Goal: Task Accomplishment & Management: Manage account settings

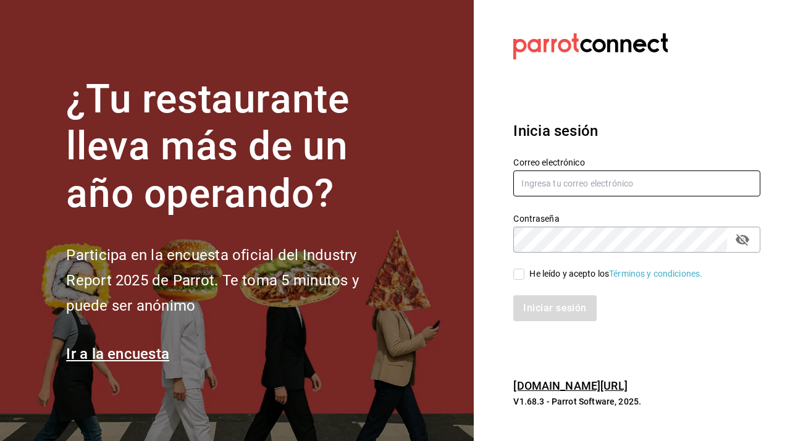
type input "[EMAIL_ADDRESS][DOMAIN_NAME]"
click at [516, 269] on input "He leído y acepto los Términos y condiciones." at bounding box center [518, 274] width 11 height 11
checkbox input "true"
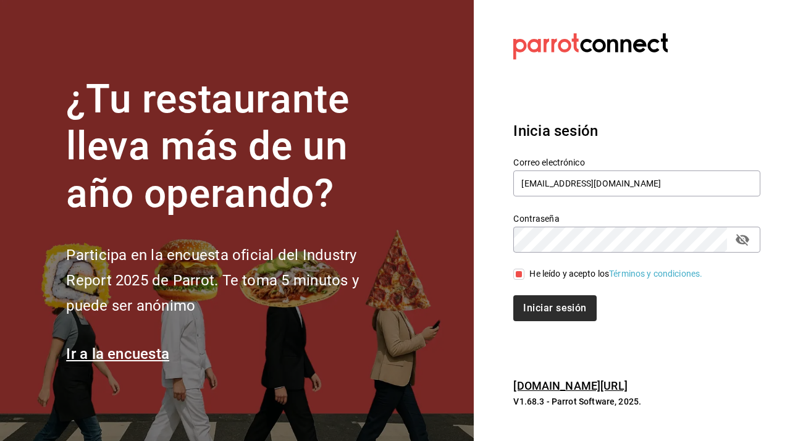
click at [541, 305] on button "Iniciar sesión" at bounding box center [554, 308] width 83 height 26
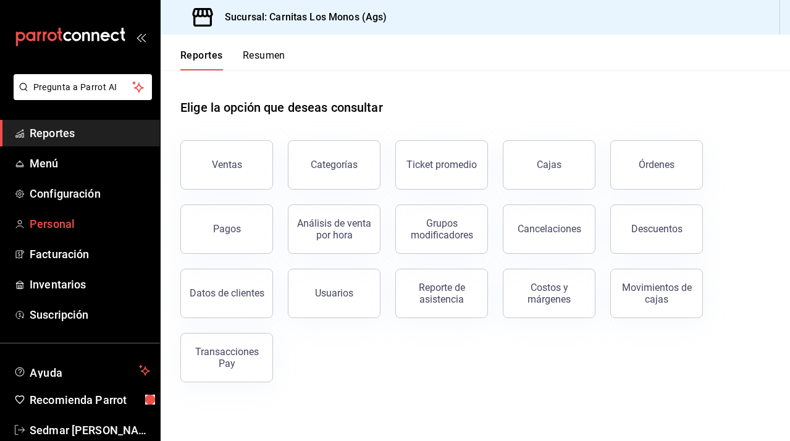
click at [51, 226] on span "Personal" at bounding box center [90, 223] width 120 height 17
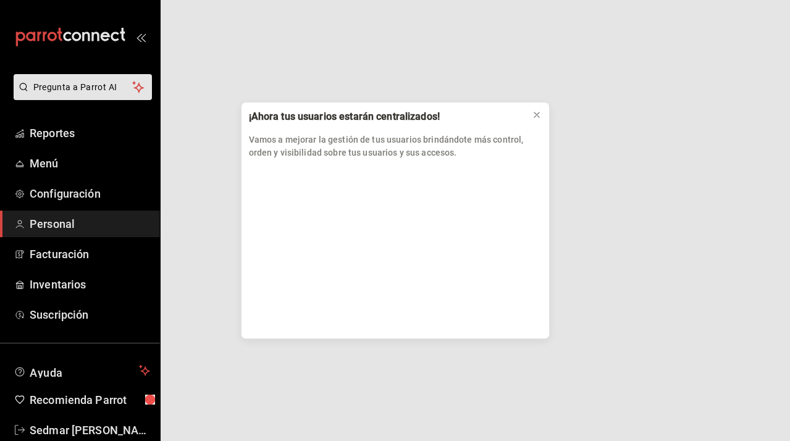
click at [57, 224] on div "¡Ahora tus usuarios estarán centralizados! Vamos a mejorar la gestión de tus us…" at bounding box center [395, 220] width 790 height 441
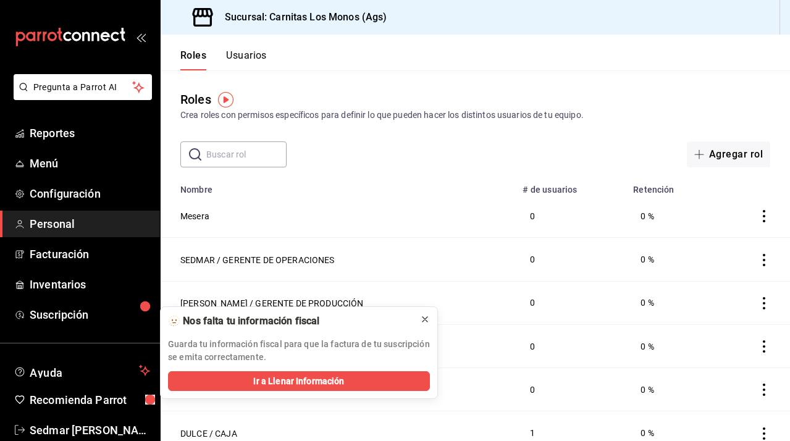
click at [426, 318] on icon at bounding box center [424, 319] width 5 height 5
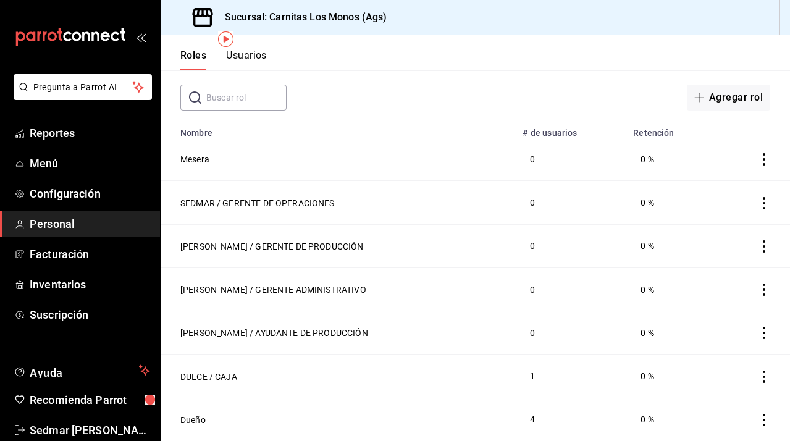
scroll to position [60, 0]
click at [762, 149] on td at bounding box center [752, 159] width 75 height 43
click at [762, 159] on icon "actions" at bounding box center [763, 159] width 12 height 12
click at [203, 154] on div at bounding box center [395, 220] width 790 height 441
click at [194, 157] on button "Mesera" at bounding box center [194, 159] width 29 height 12
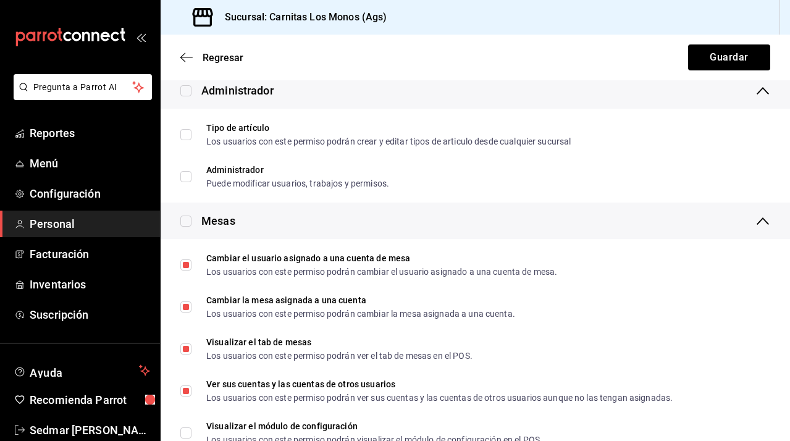
scroll to position [340, 0]
type input "MESERA"
click at [190, 225] on input "checkbox" at bounding box center [185, 220] width 11 height 11
checkbox input "true"
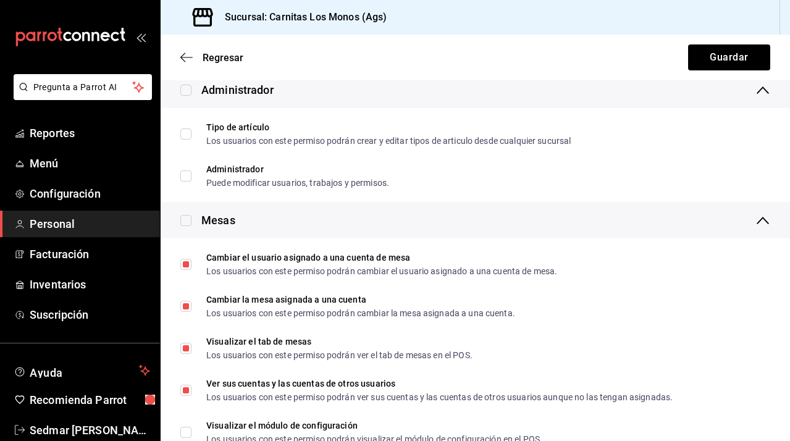
checkbox input "true"
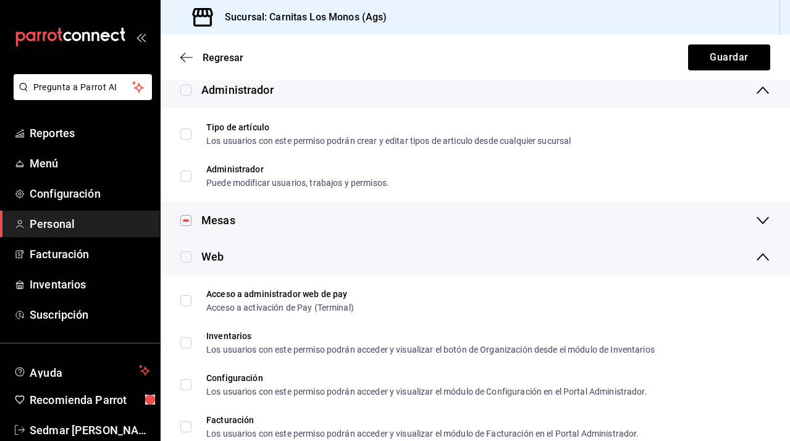
click at [760, 223] on icon at bounding box center [762, 220] width 15 height 15
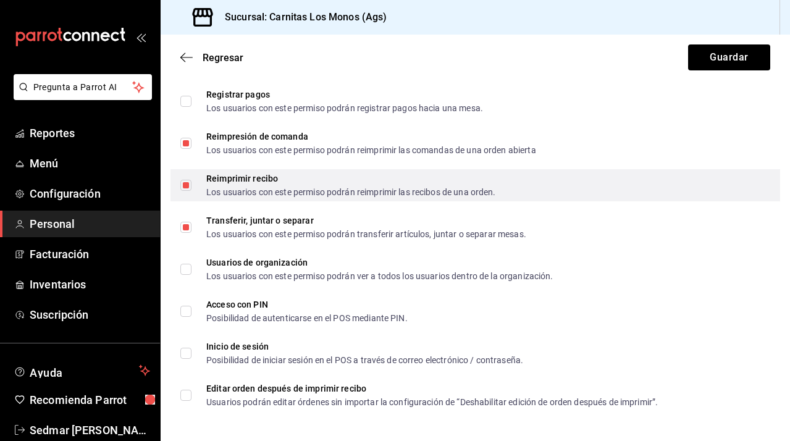
scroll to position [0, 0]
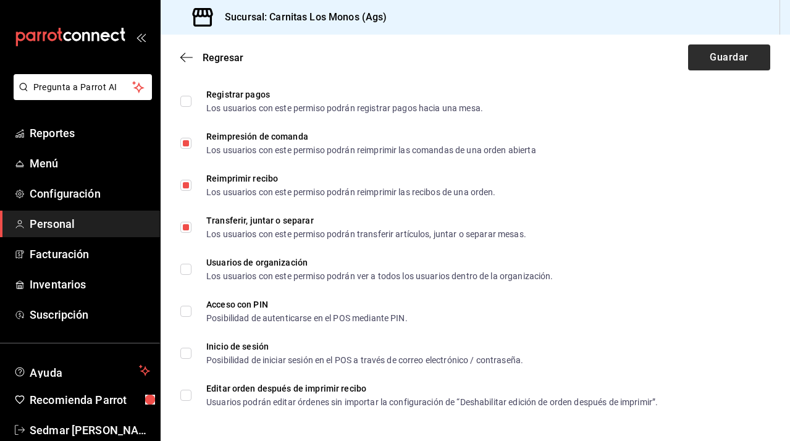
click at [723, 56] on button "Guardar" at bounding box center [729, 57] width 82 height 26
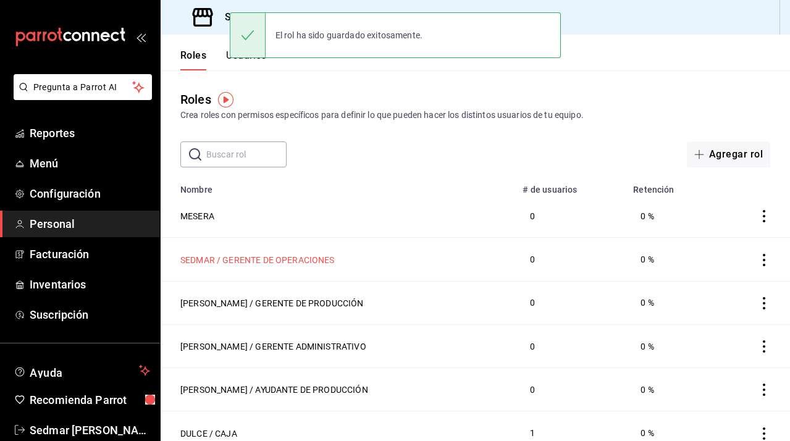
click at [285, 259] on button "SEDMAR / GERENTE DE OPERACIONES" at bounding box center [257, 260] width 154 height 12
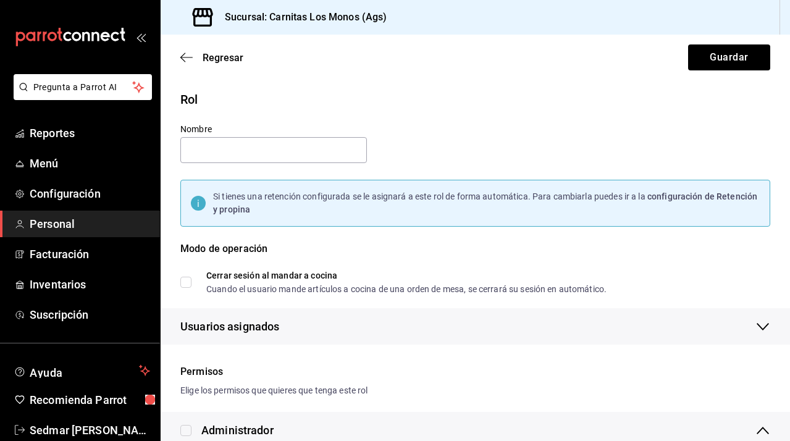
type input "SEDMAR / GERENTE DE OPERACIONES"
checkbox input "true"
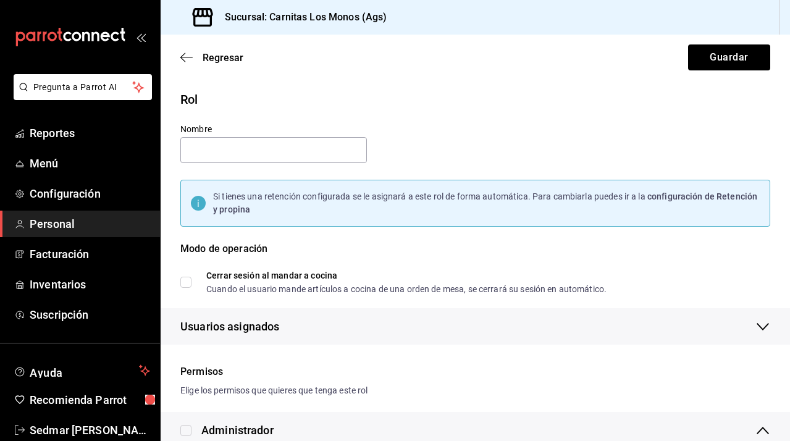
checkbox input "true"
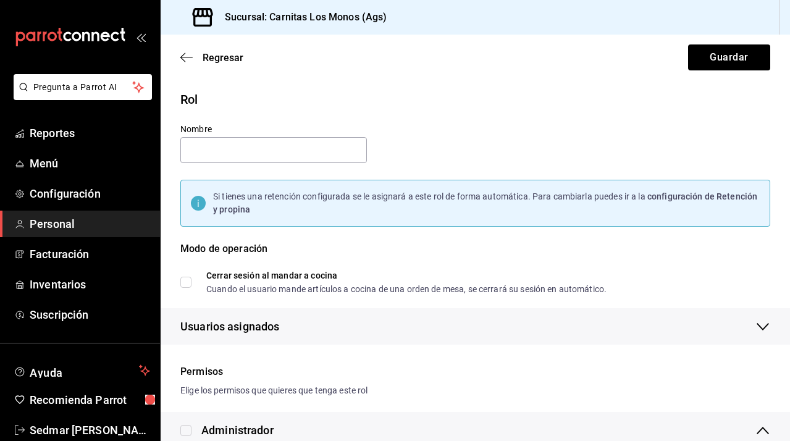
checkbox input "true"
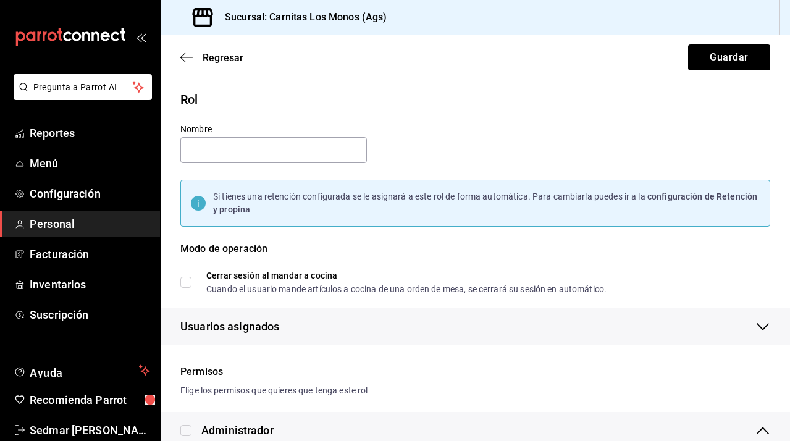
checkbox input "true"
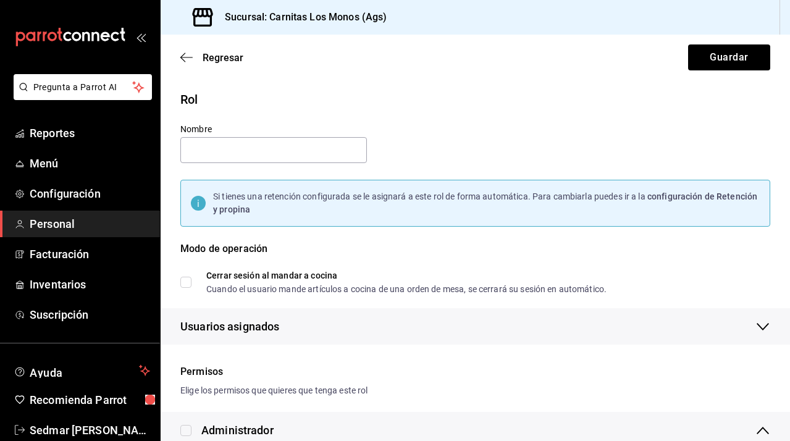
checkbox input "true"
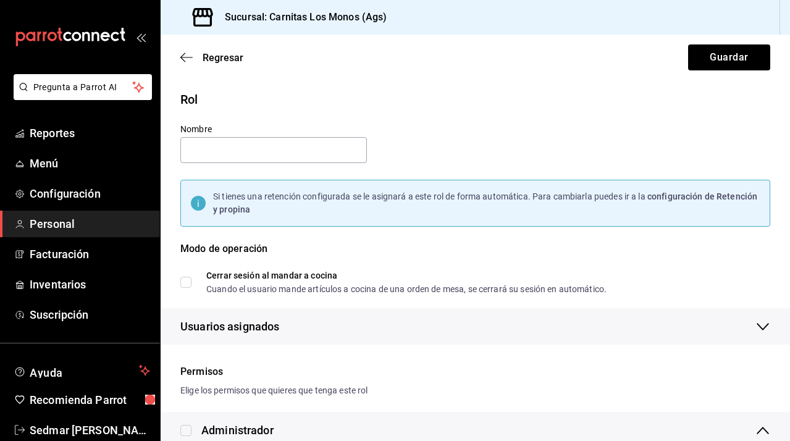
checkbox input "true"
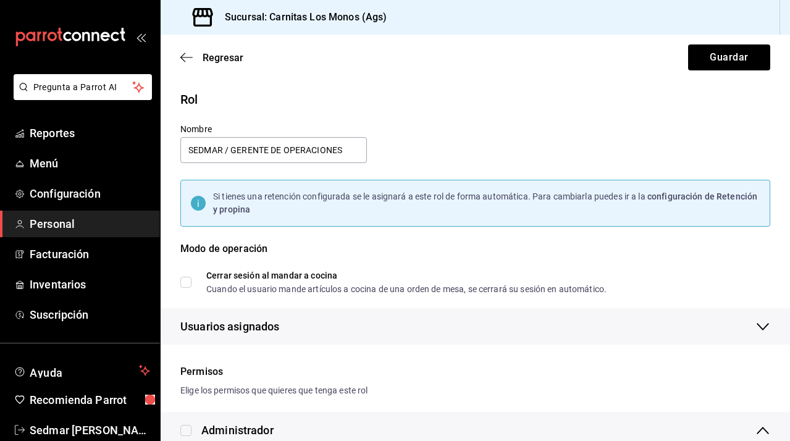
checkbox input "true"
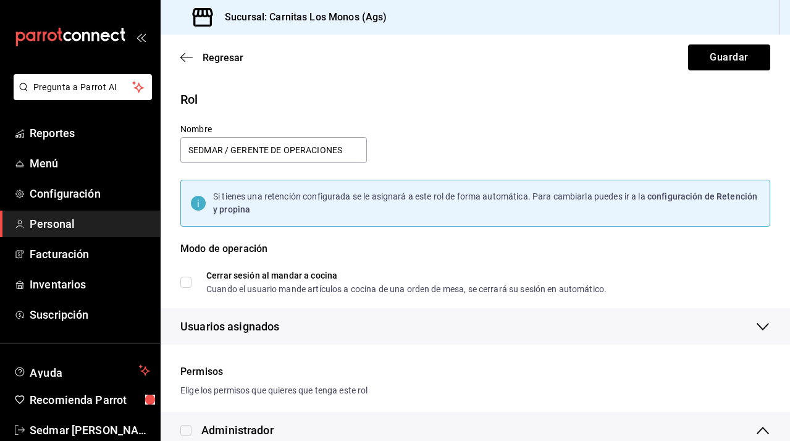
checkbox input "true"
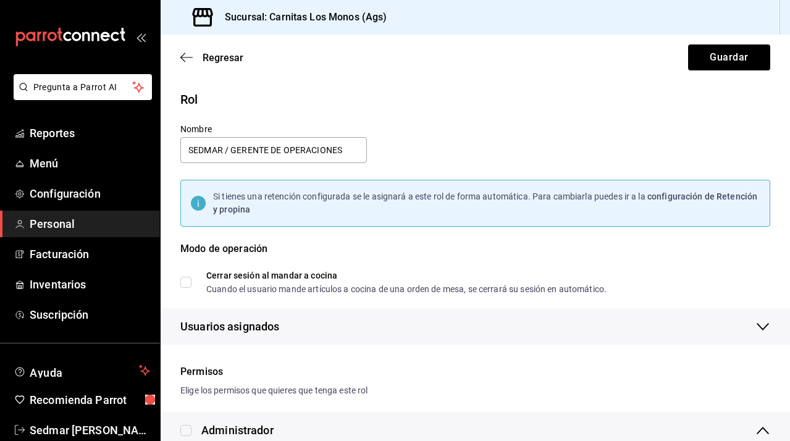
checkbox input "true"
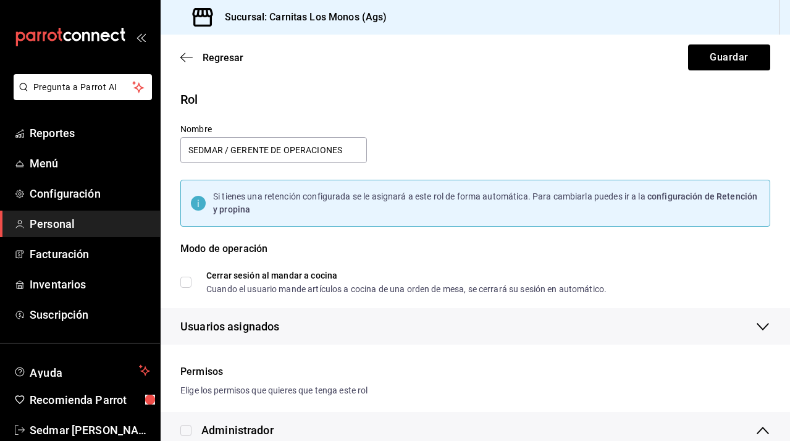
checkbox input "true"
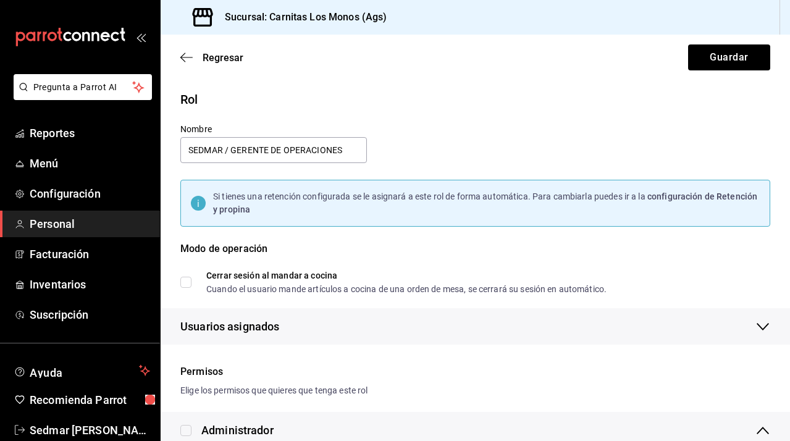
checkbox input "true"
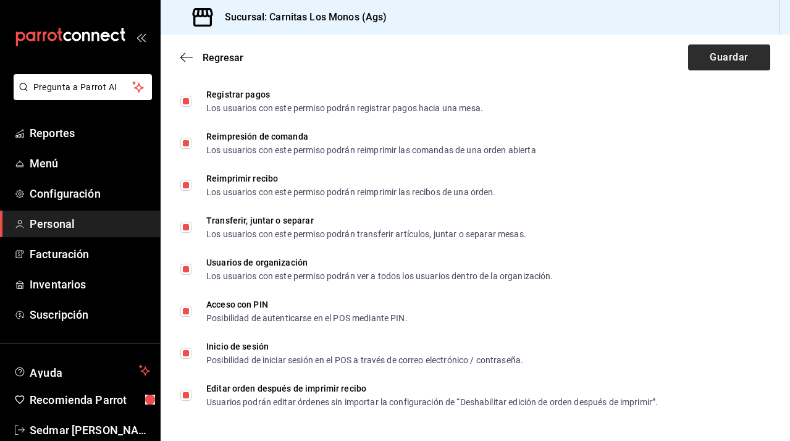
click at [730, 54] on button "Guardar" at bounding box center [729, 57] width 82 height 26
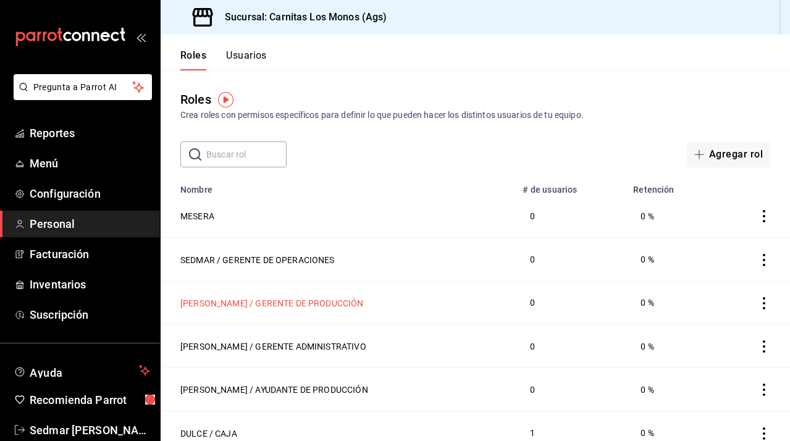
click at [280, 301] on button "[PERSON_NAME] / GERENTE DE PRODUCCIÓN" at bounding box center [271, 303] width 183 height 12
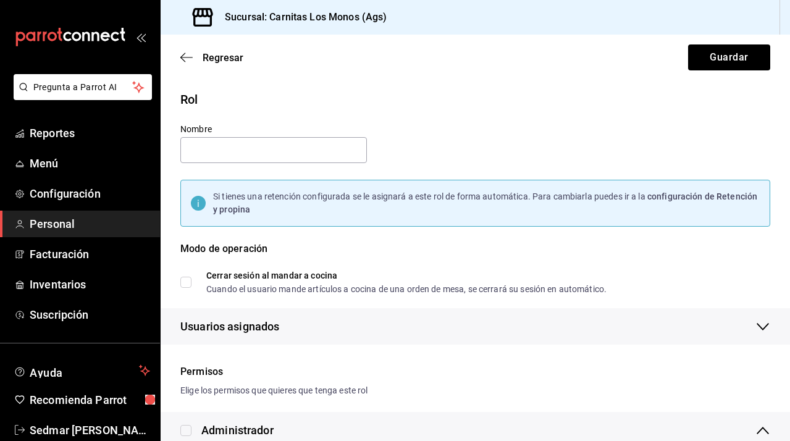
type input "[PERSON_NAME] / GERENTE DE PRODUCCIÓN"
checkbox input "true"
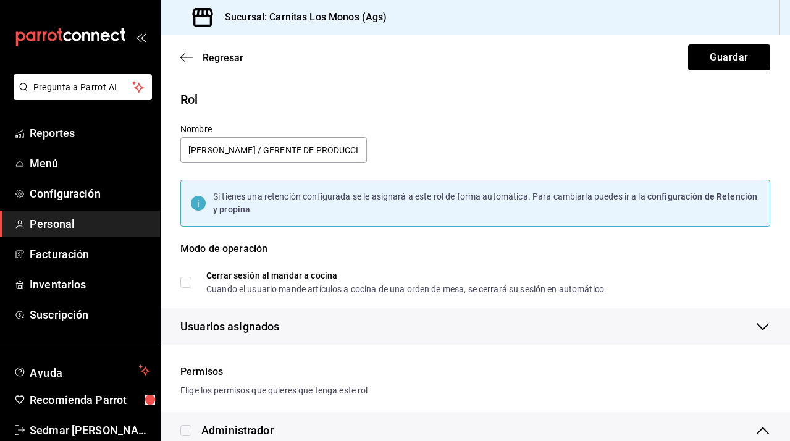
checkbox input "true"
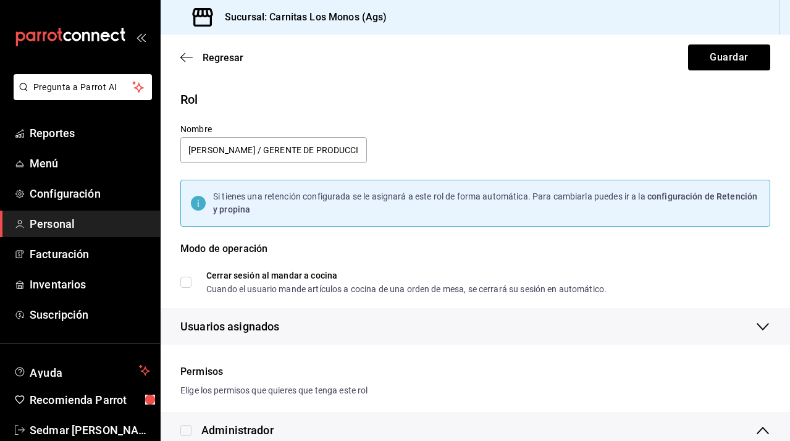
checkbox input "true"
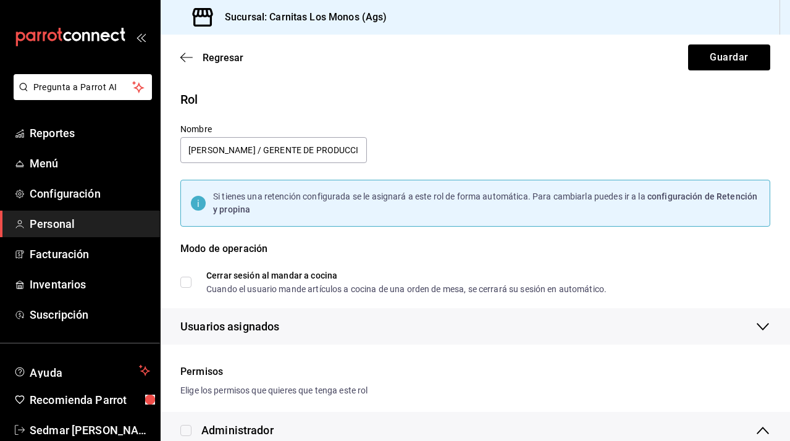
checkbox input "true"
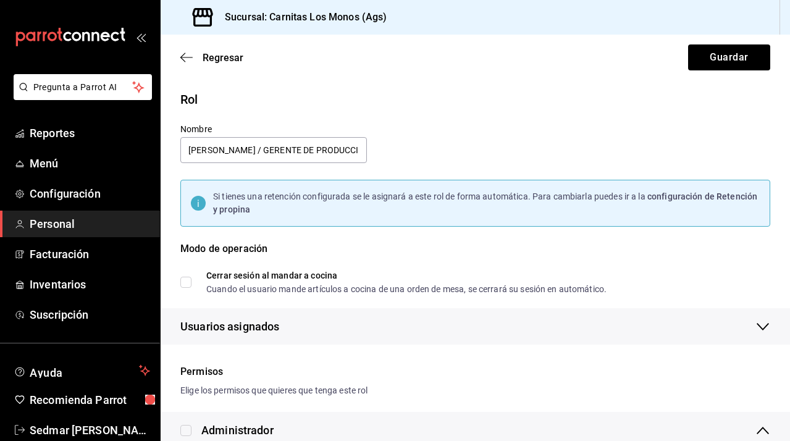
checkbox input "true"
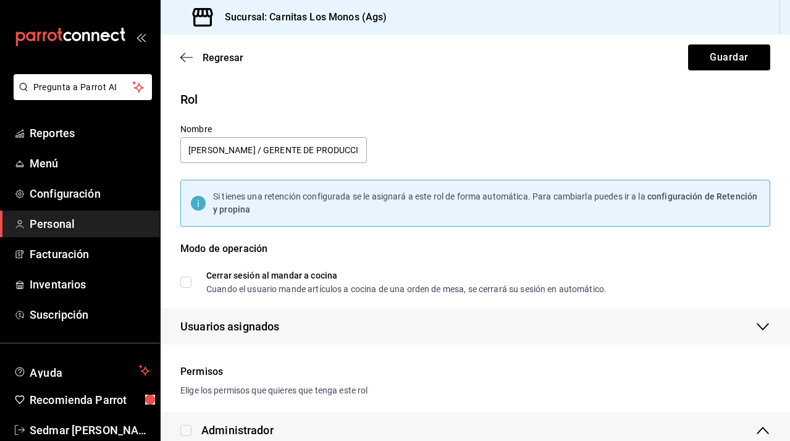
checkbox input "true"
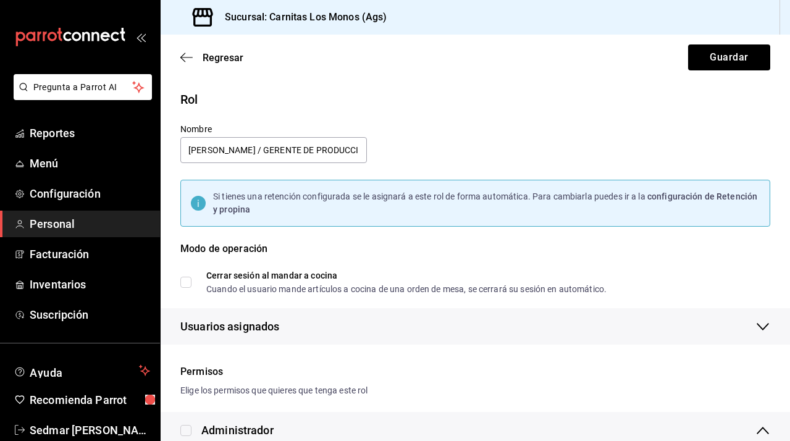
checkbox input "true"
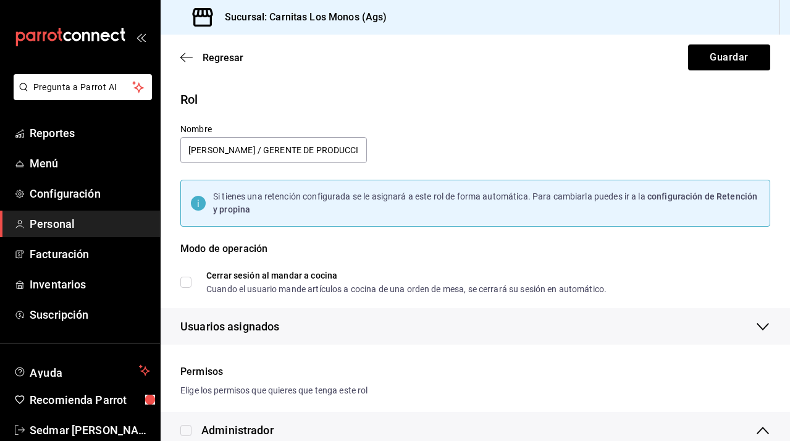
checkbox input "true"
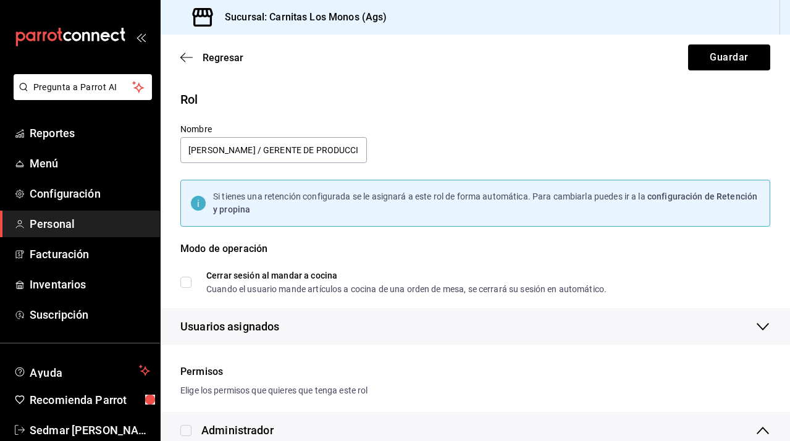
checkbox input "true"
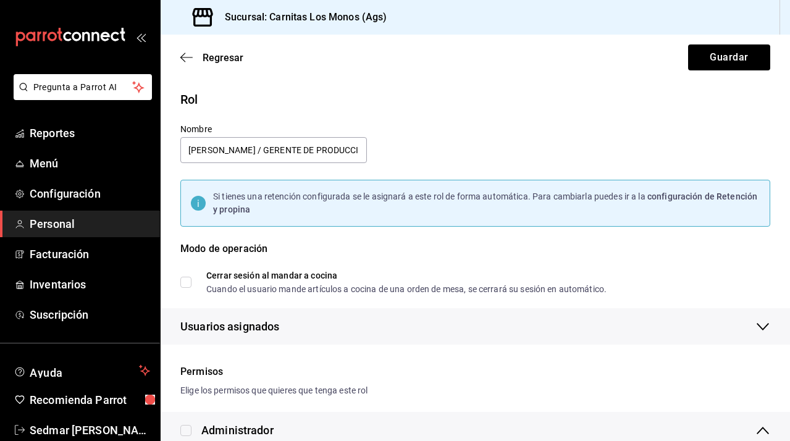
checkbox input "true"
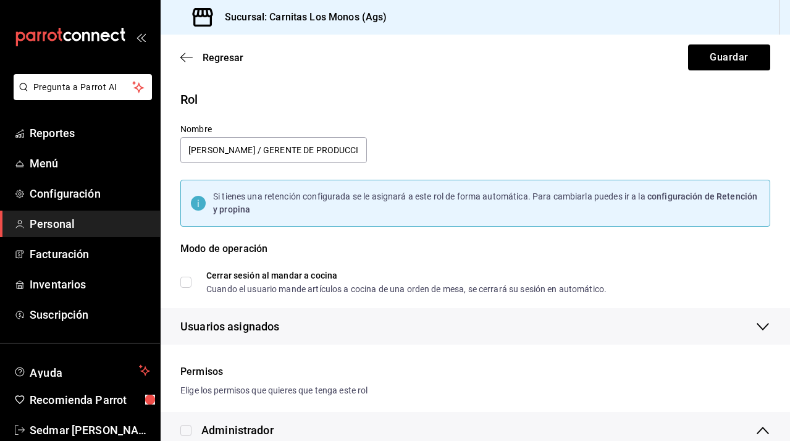
checkbox input "true"
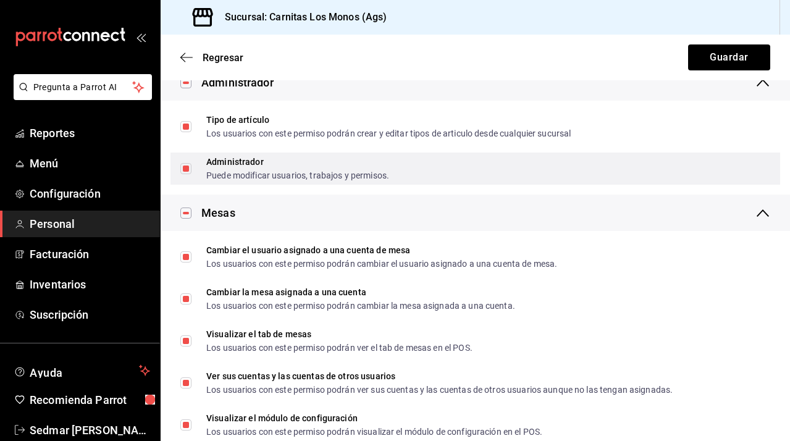
scroll to position [356, 0]
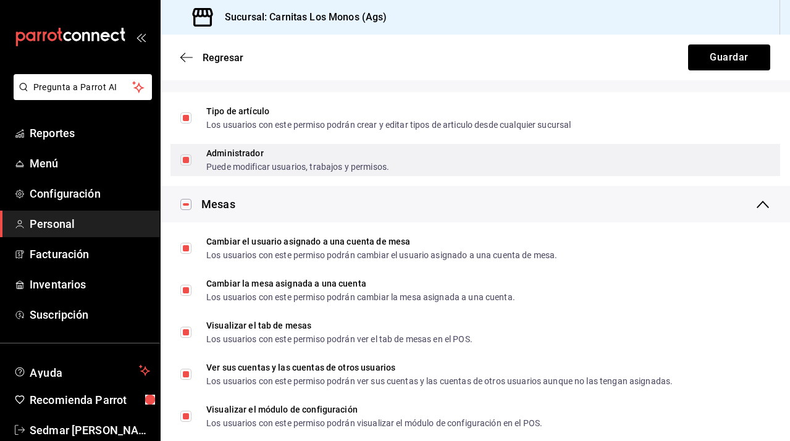
click at [186, 164] on input "Administrador Puede modificar usuarios, trabajos y permisos." at bounding box center [185, 159] width 11 height 11
checkbox input "false"
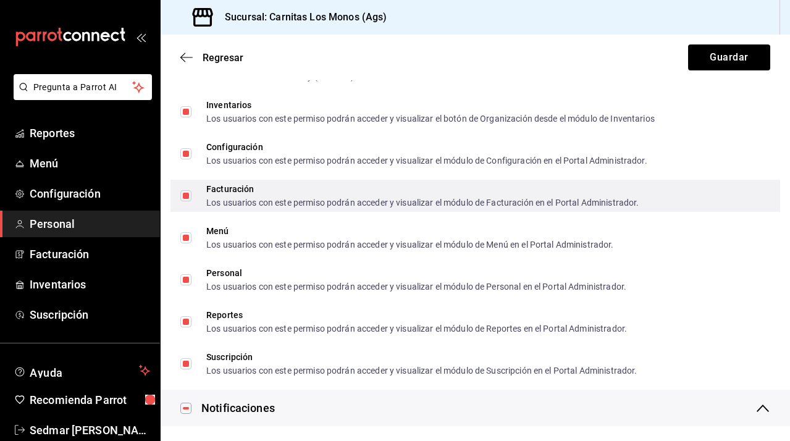
scroll to position [886, 0]
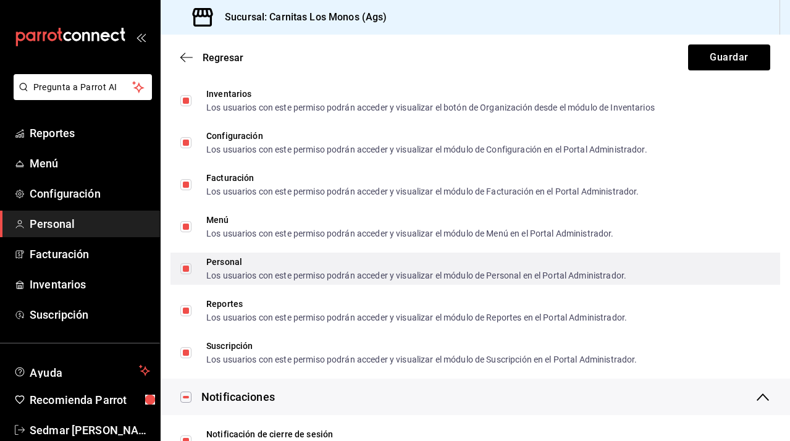
click at [185, 267] on input "Personal Los usuarios con este permiso podrán acceder y visualizar el módulo de…" at bounding box center [185, 268] width 11 height 11
checkbox input "false"
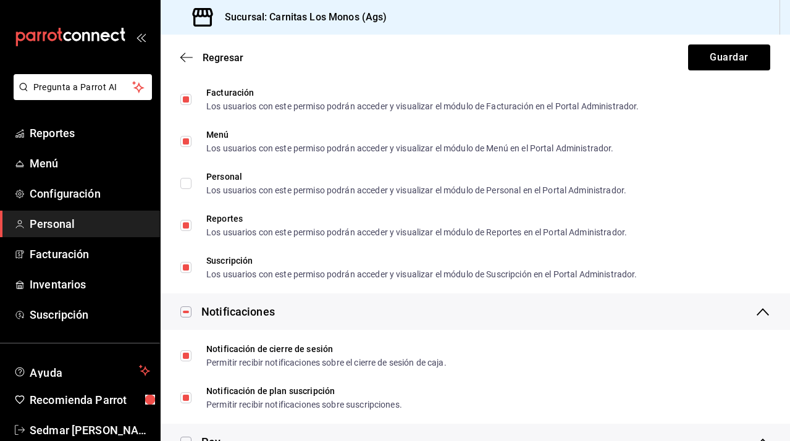
scroll to position [972, 0]
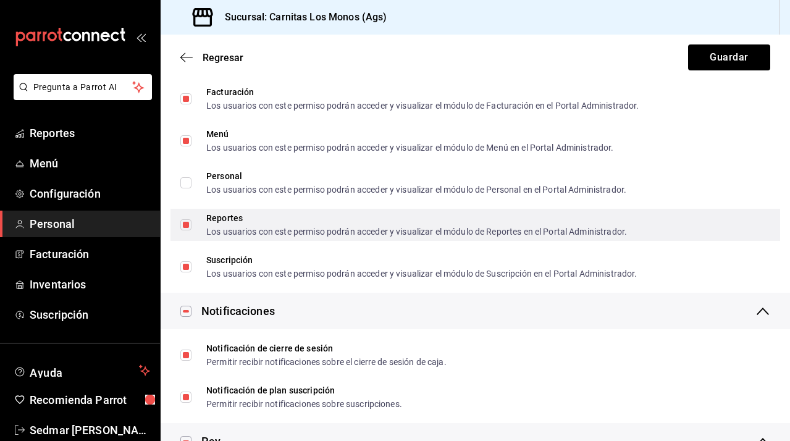
click at [186, 224] on input "Reportes Los usuarios con este permiso podrán acceder y visualizar el módulo de…" at bounding box center [185, 224] width 11 height 11
checkbox input "false"
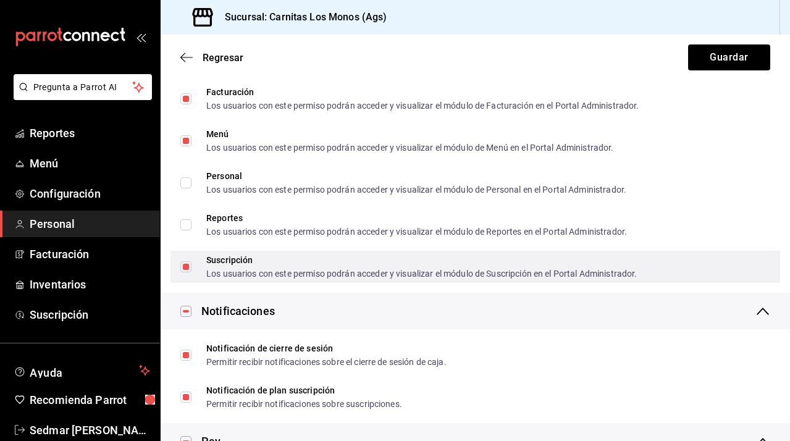
click at [188, 265] on input "Suscripción Los usuarios con este permiso podrán acceder y visualizar el módulo…" at bounding box center [185, 266] width 11 height 11
checkbox input "false"
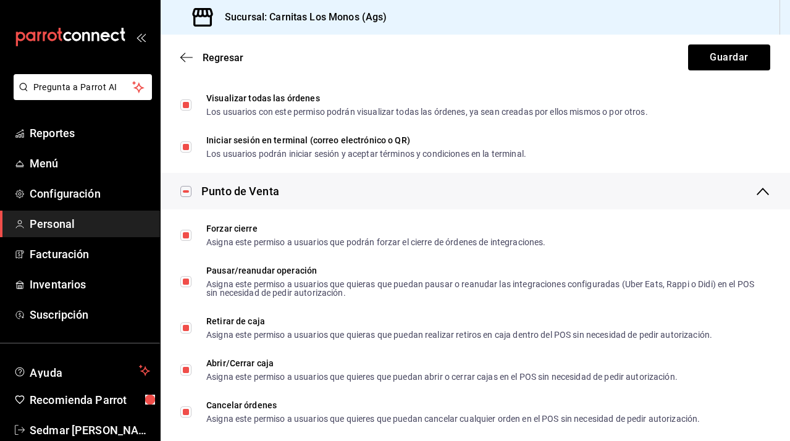
scroll to position [1363, 0]
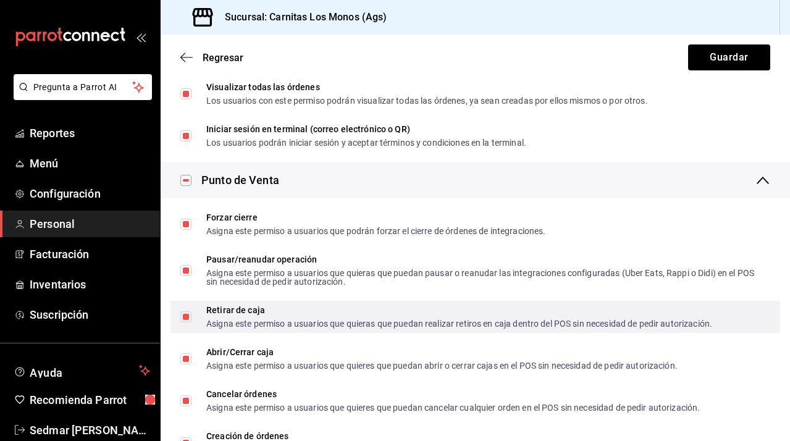
click at [188, 313] on input "Retirar de caja Asigna este permiso a usuarios que quieras que puedan realizar …" at bounding box center [185, 316] width 11 height 11
checkbox input "false"
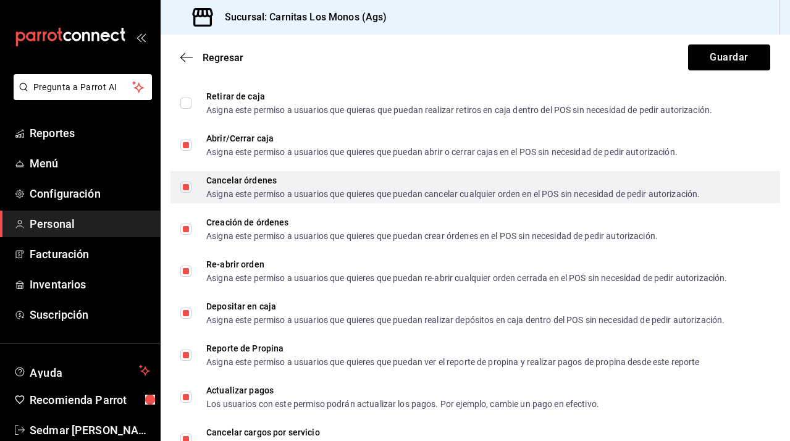
scroll to position [1549, 0]
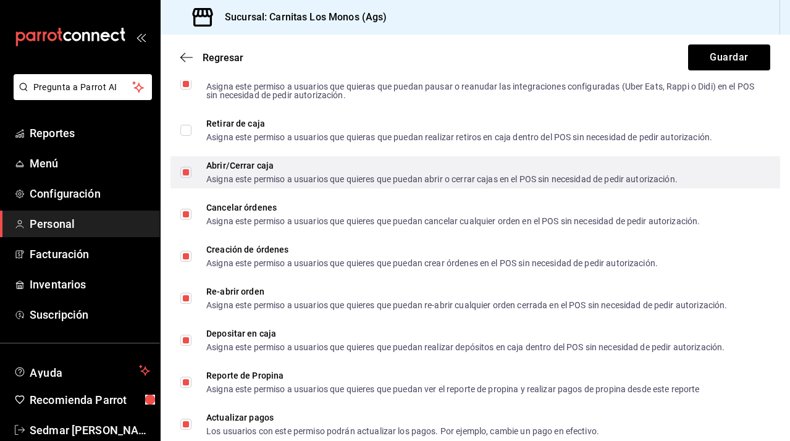
click at [188, 170] on input "Abrir/Cerrar caja Asigna este permiso a usuarios que quieres que puedan abrir o…" at bounding box center [185, 172] width 11 height 11
checkbox input "false"
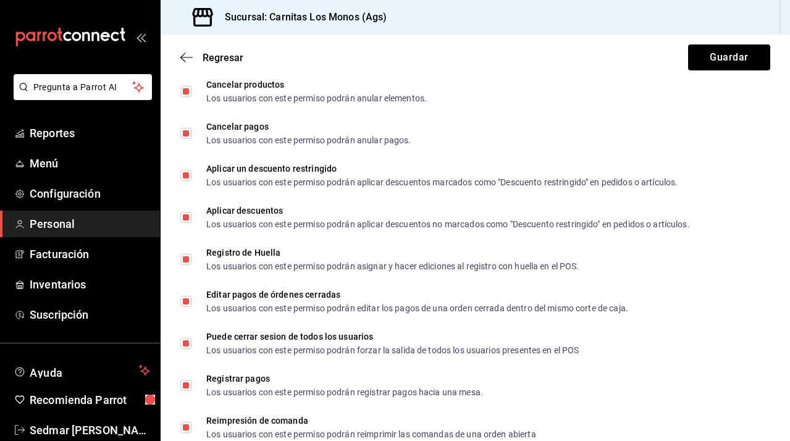
scroll to position [1968, 0]
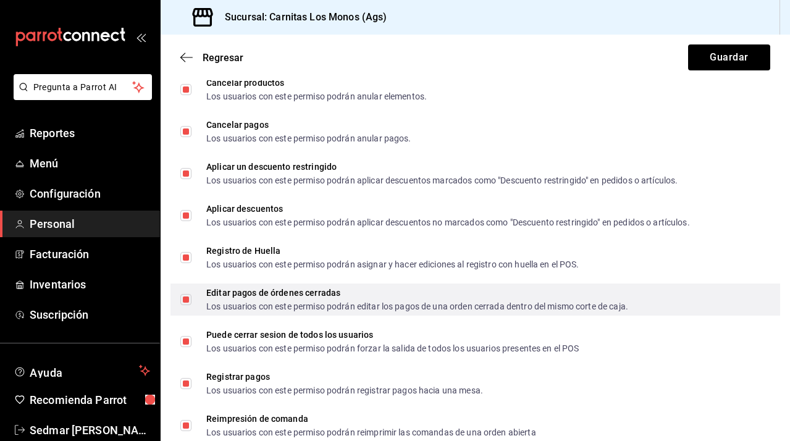
click at [185, 296] on input "Editar pagos de órdenes cerradas Los usuarios con este permiso podrán editar lo…" at bounding box center [185, 299] width 11 height 11
checkbox input "false"
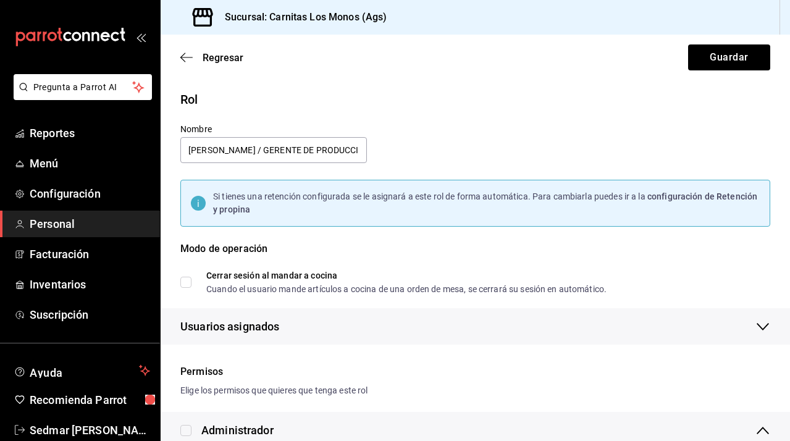
scroll to position [0, 0]
click at [729, 57] on button "Guardar" at bounding box center [729, 57] width 82 height 26
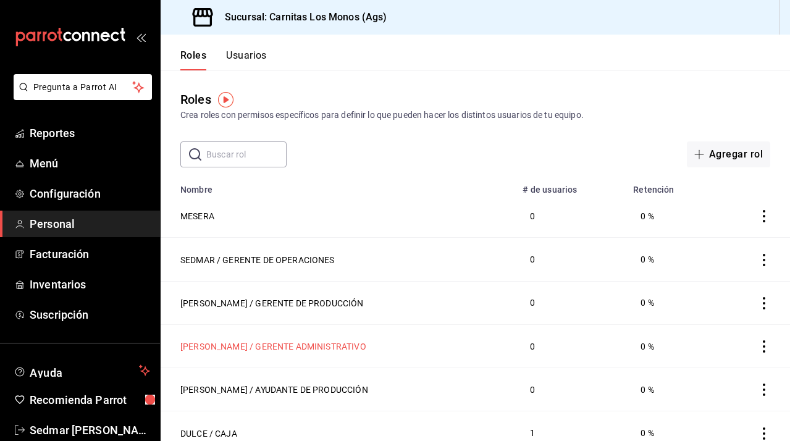
click at [306, 348] on button "[PERSON_NAME] / GERENTE ADMINISTRATIVO" at bounding box center [273, 346] width 186 height 12
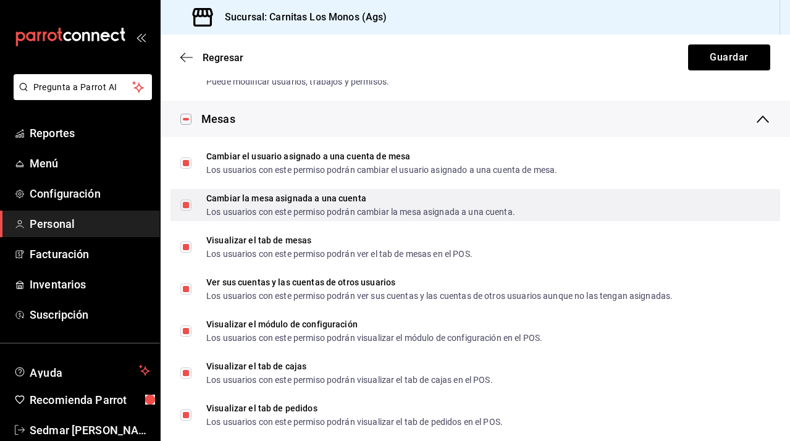
scroll to position [446, 0]
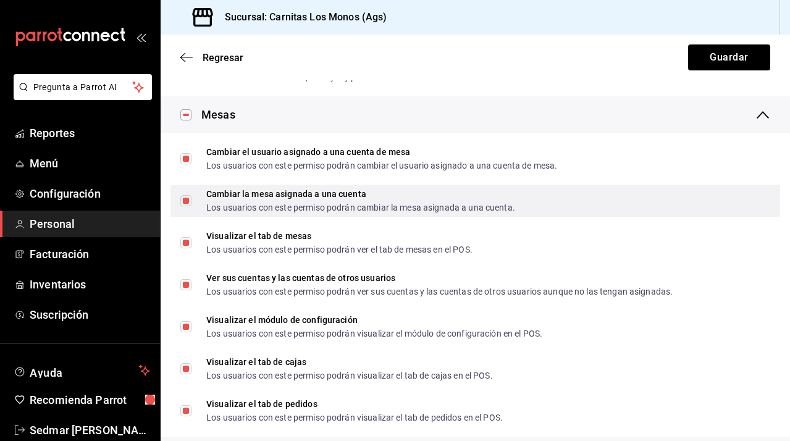
click at [186, 199] on input "Cambiar la mesa asignada a una cuenta Los usuarios con este permiso podrán camb…" at bounding box center [185, 200] width 11 height 11
checkbox input "false"
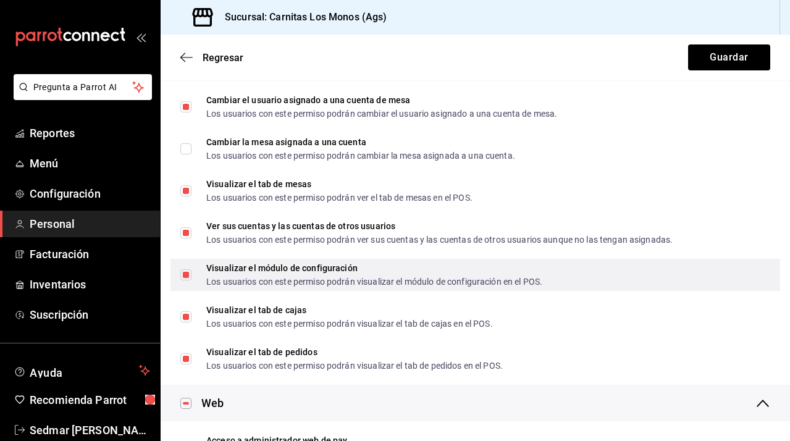
scroll to position [489, 0]
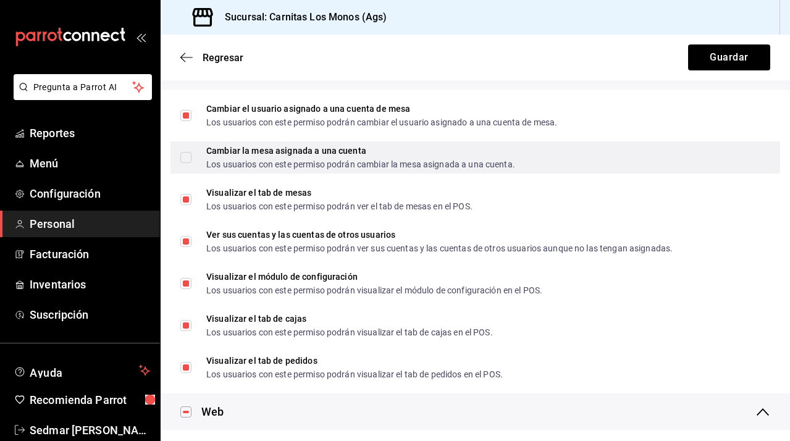
click at [190, 154] on input "Cambiar la mesa asignada a una cuenta Los usuarios con este permiso podrán camb…" at bounding box center [185, 157] width 11 height 11
checkbox input "true"
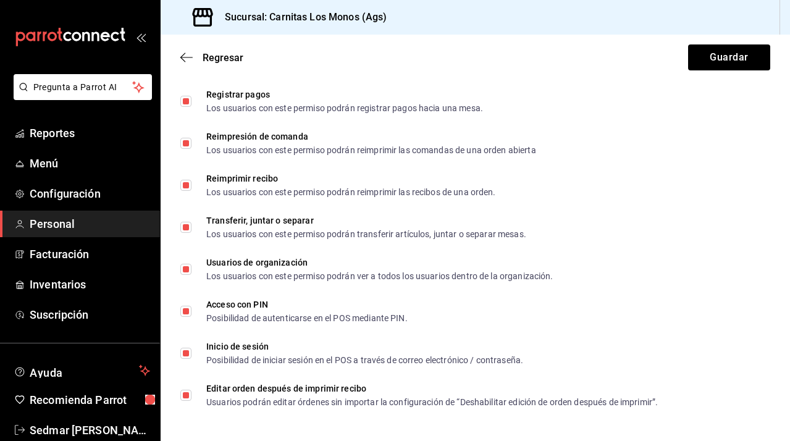
scroll to position [0, 0]
click at [733, 55] on button "Guardar" at bounding box center [729, 57] width 82 height 26
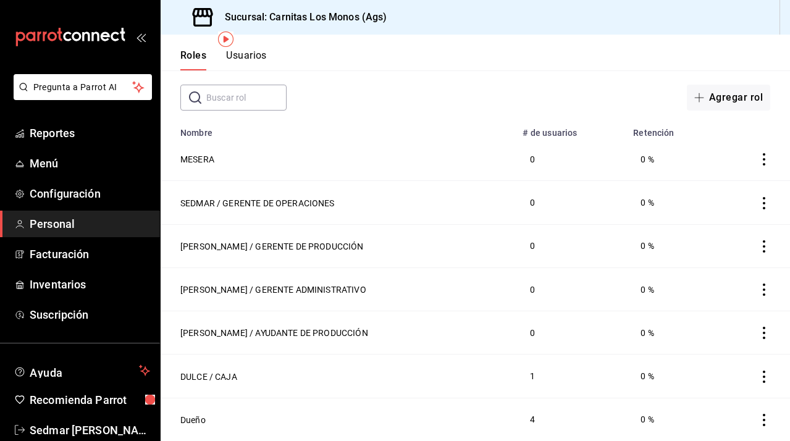
scroll to position [60, 0]
click at [304, 331] on button "[PERSON_NAME] / AYUDANTE DE PRODUCCIÓN" at bounding box center [274, 333] width 188 height 12
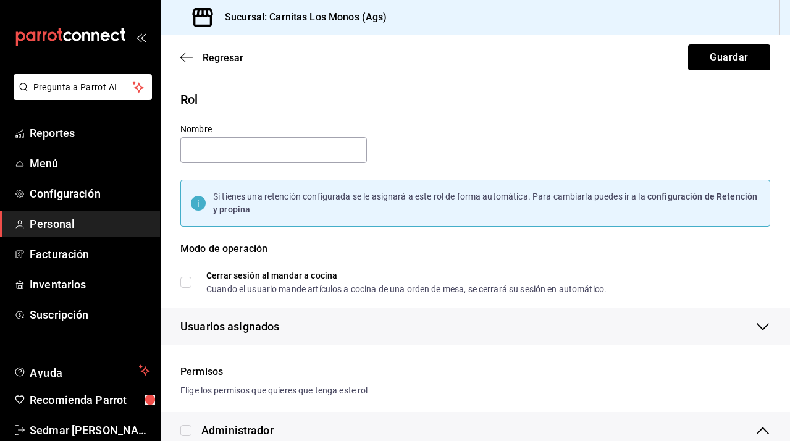
type input "[PERSON_NAME] / AYUDANTE DE PRODUCCIÓN"
checkbox input "true"
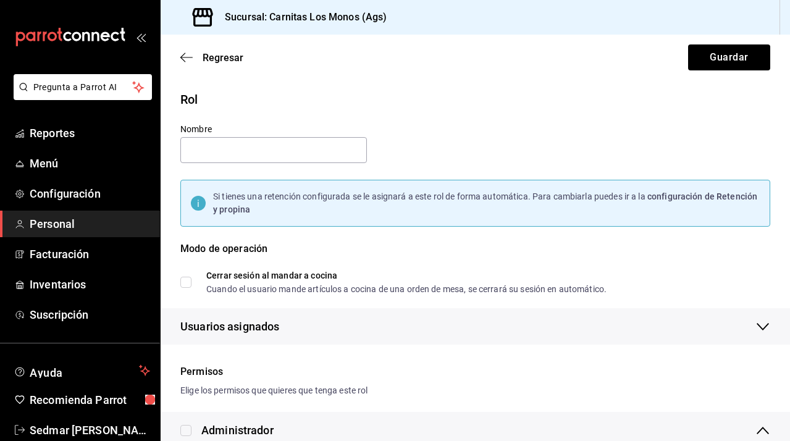
checkbox input "true"
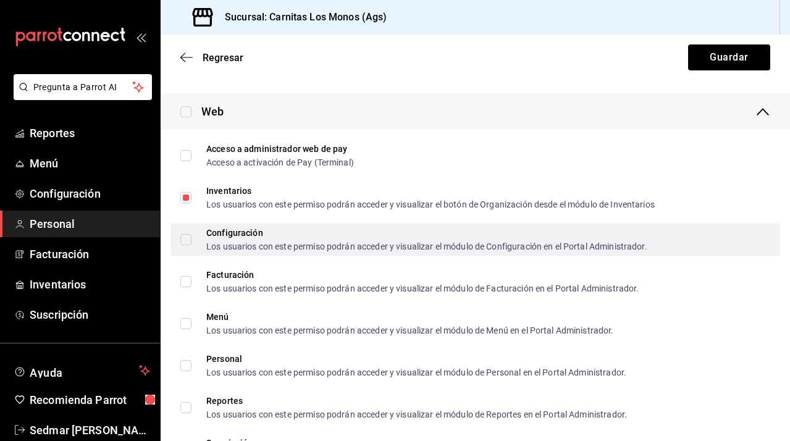
scroll to position [794, 0]
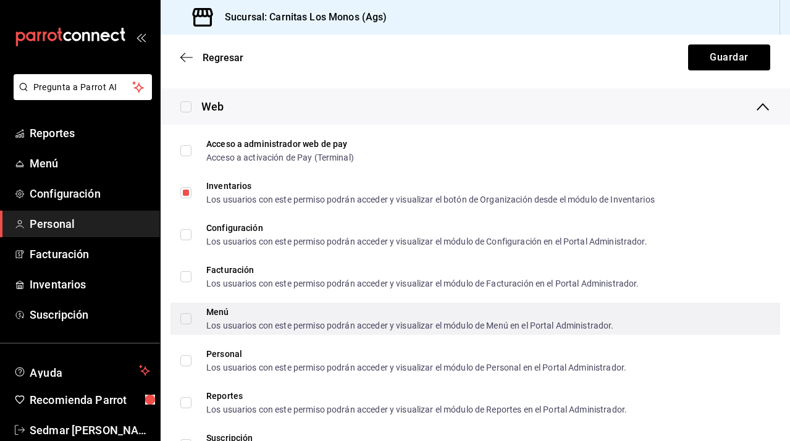
click at [186, 318] on input "Menú Los usuarios con este permiso podrán acceder y visualizar el módulo de Men…" at bounding box center [185, 318] width 11 height 11
checkbox input "true"
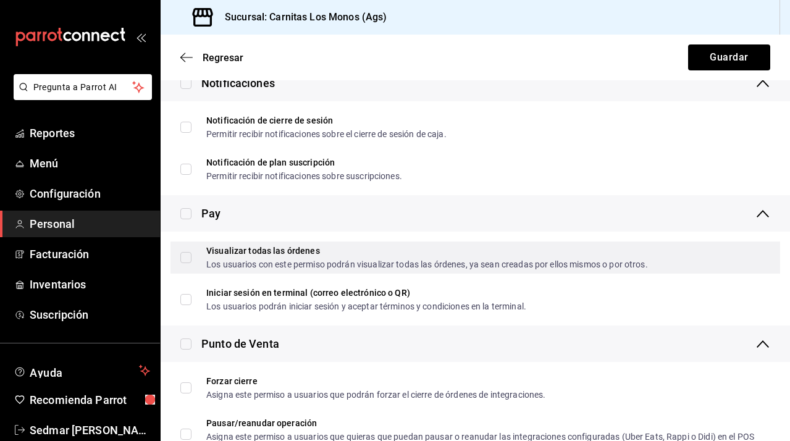
scroll to position [1201, 0]
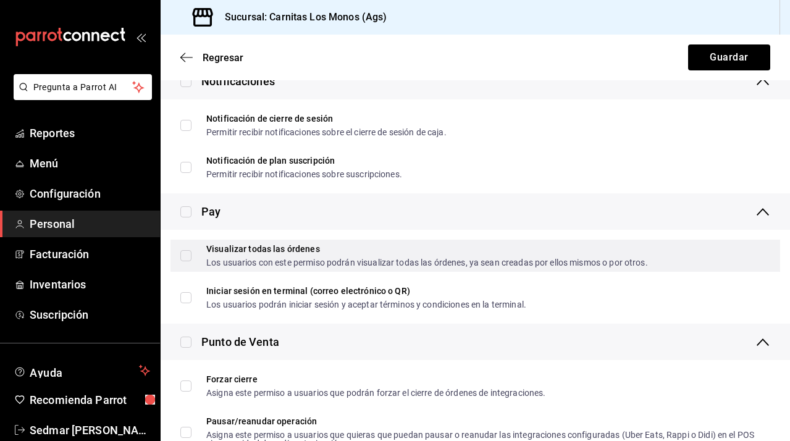
click at [185, 257] on input "Visualizar todas las órdenes Los usuarios con este permiso podrán visualizar to…" at bounding box center [185, 255] width 11 height 11
checkbox input "true"
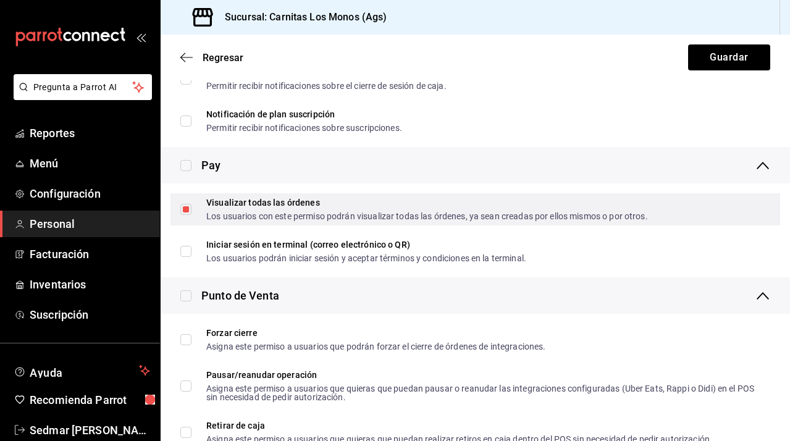
scroll to position [1249, 0]
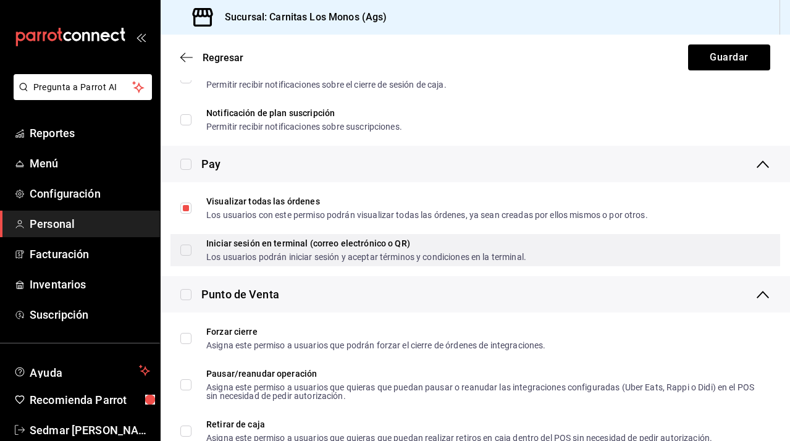
click at [186, 251] on input "Iniciar sesión en terminal (correo electrónico o QR) Los usuarios podrán inicia…" at bounding box center [185, 249] width 11 height 11
checkbox input "true"
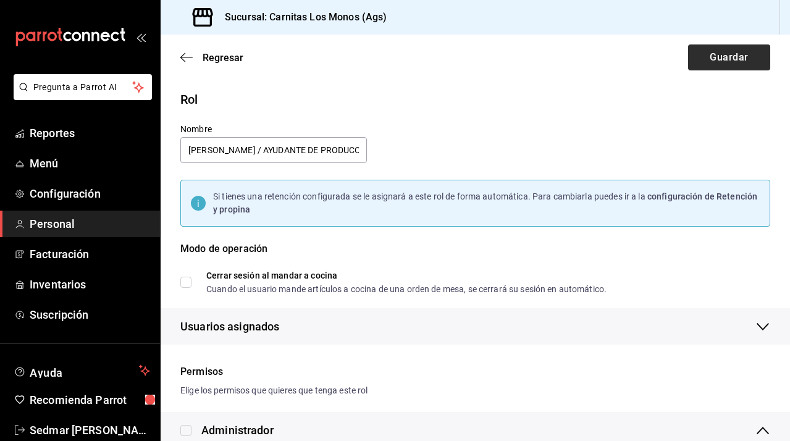
scroll to position [0, 0]
click at [732, 56] on button "Guardar" at bounding box center [729, 57] width 82 height 26
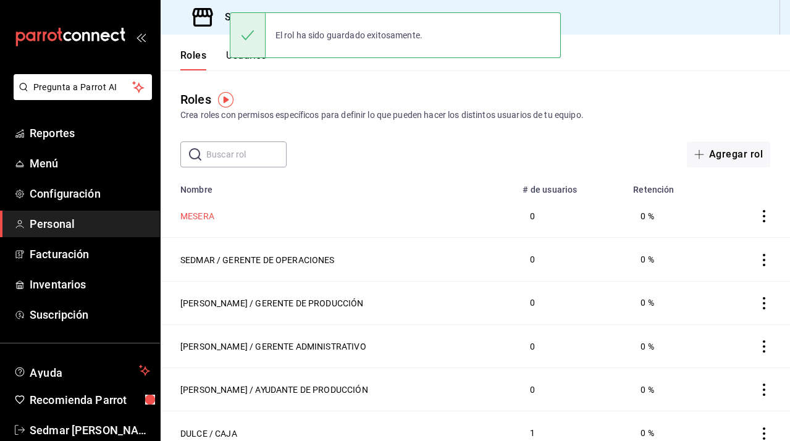
click at [199, 214] on button "MESERA" at bounding box center [197, 216] width 34 height 12
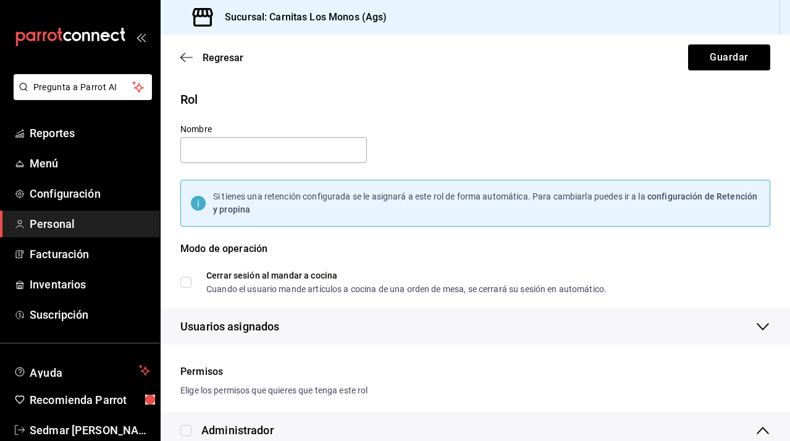
type input "MESERA"
checkbox input "true"
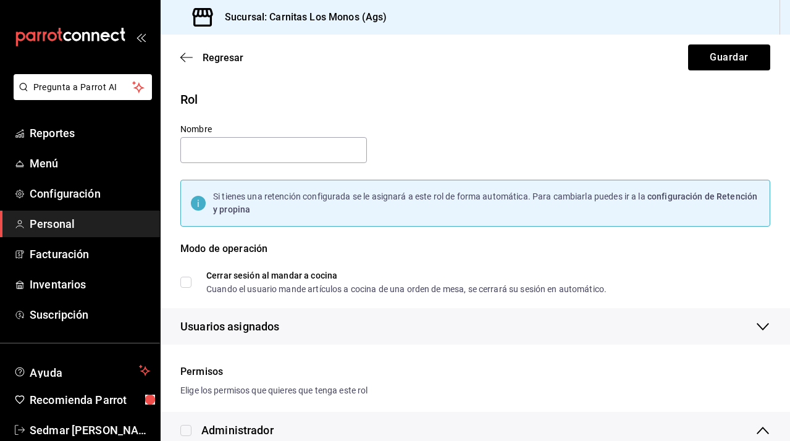
checkbox input "true"
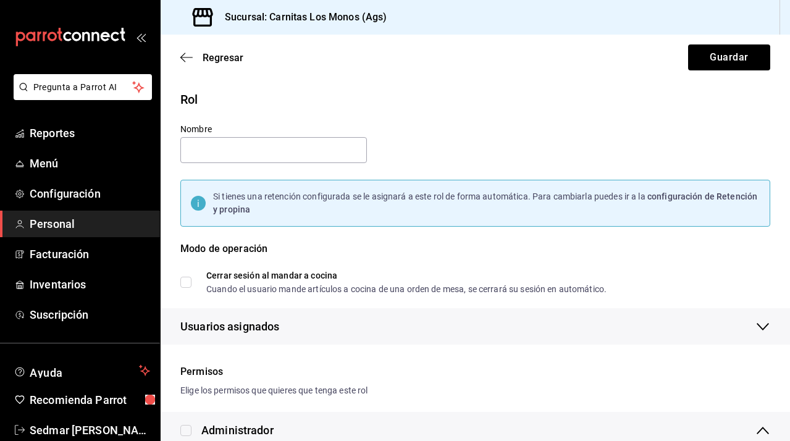
checkbox input "true"
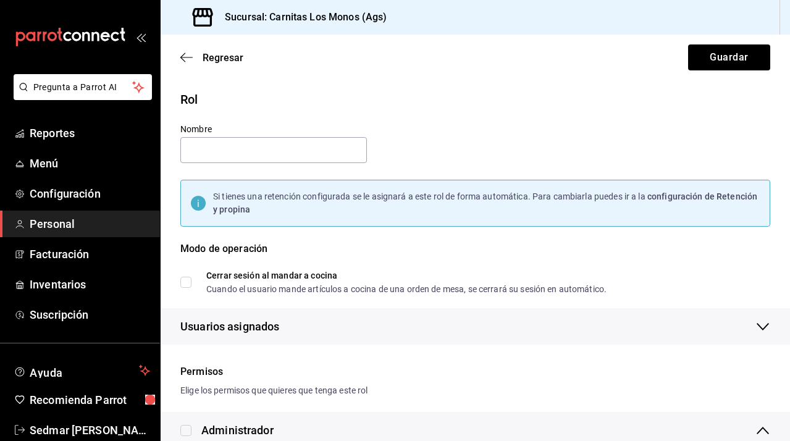
checkbox input "true"
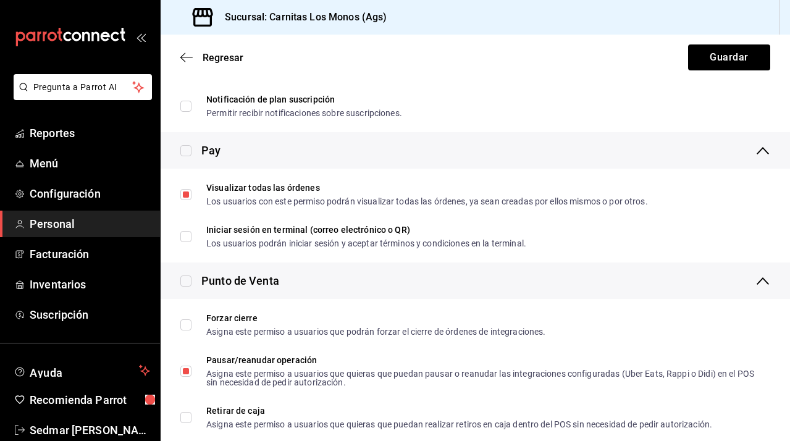
scroll to position [1264, 0]
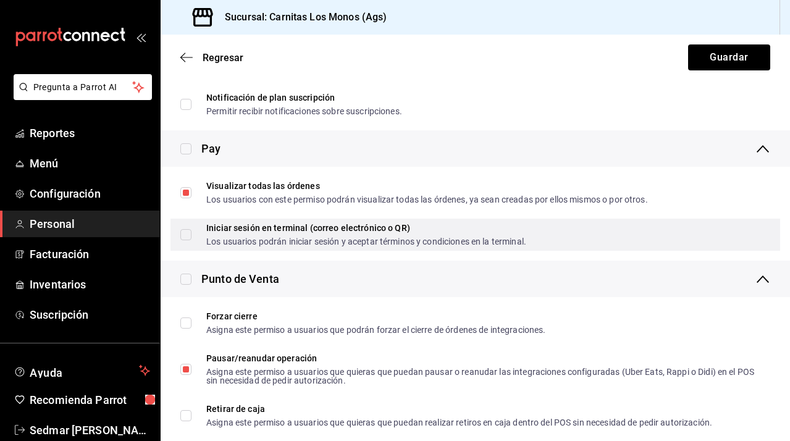
click at [189, 233] on input "Iniciar sesión en terminal (correo electrónico o QR) Los usuarios podrán inicia…" at bounding box center [185, 234] width 11 height 11
checkbox input "true"
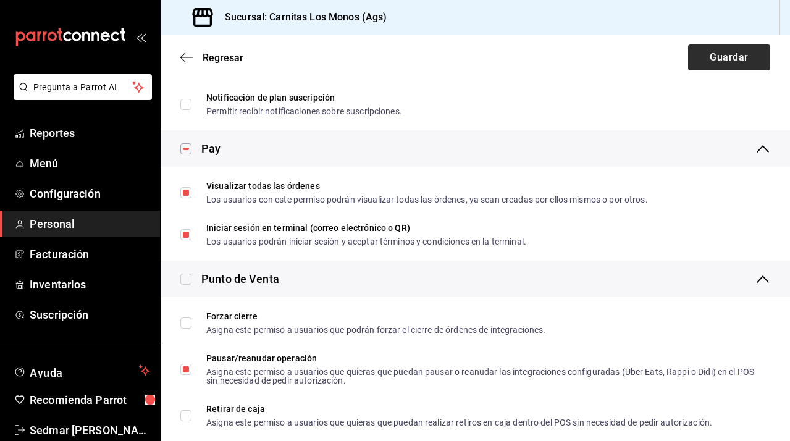
click at [728, 53] on button "Guardar" at bounding box center [729, 57] width 82 height 26
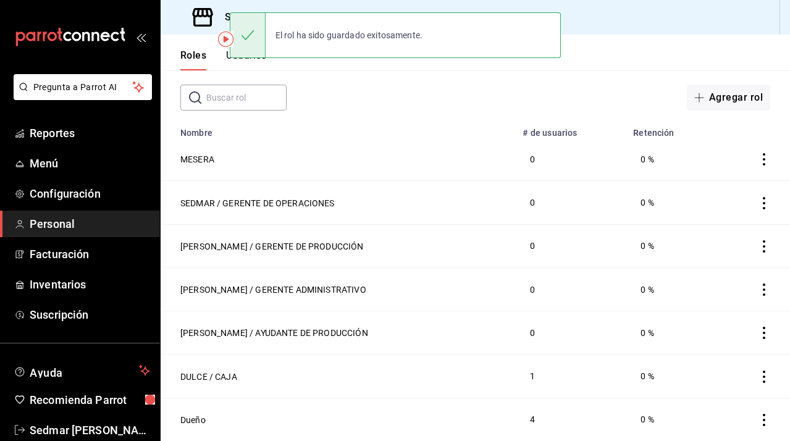
scroll to position [60, 0]
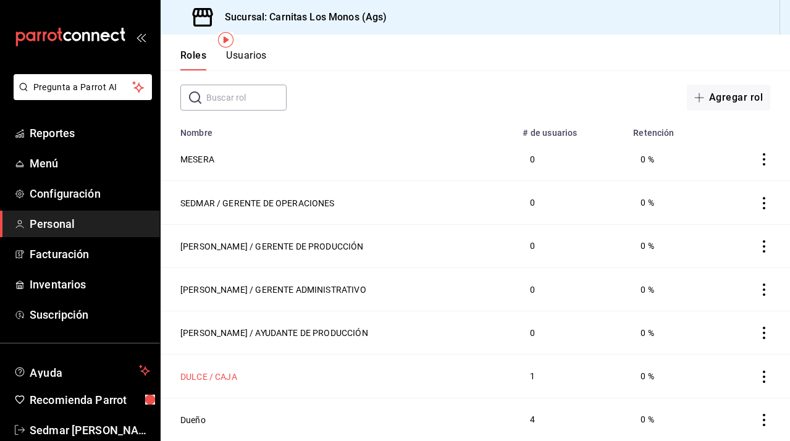
click at [217, 376] on button "DULCE / CAJA" at bounding box center [208, 376] width 57 height 12
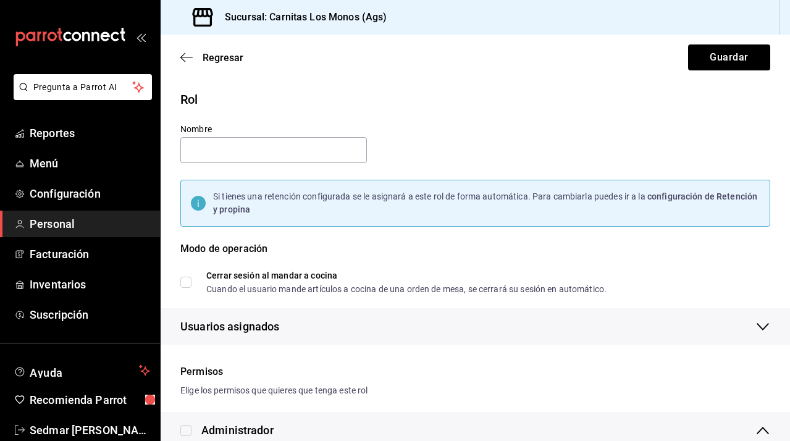
type input "DULCE / CAJA"
checkbox input "true"
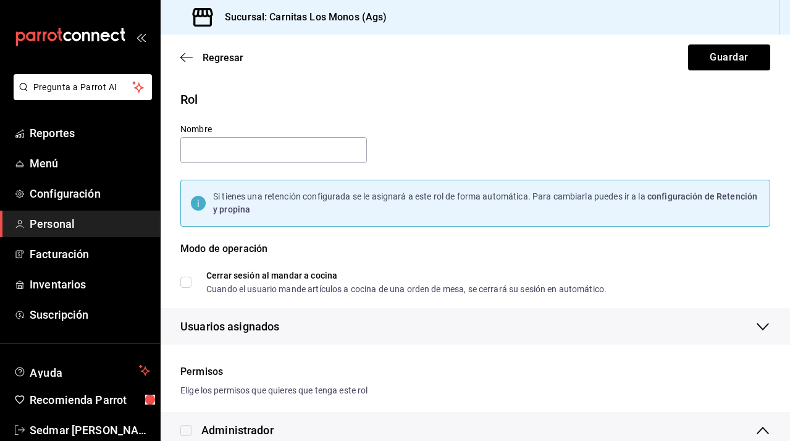
checkbox input "true"
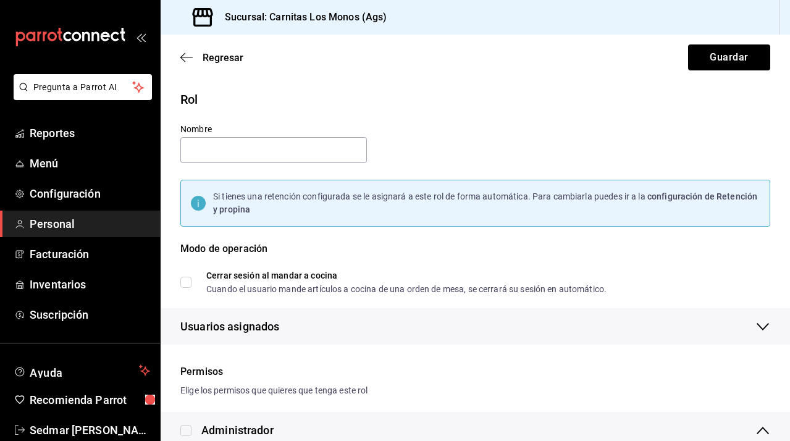
checkbox input "true"
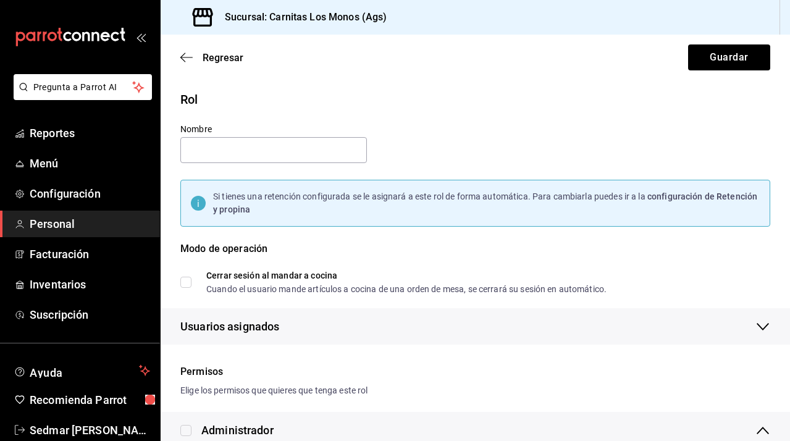
checkbox input "true"
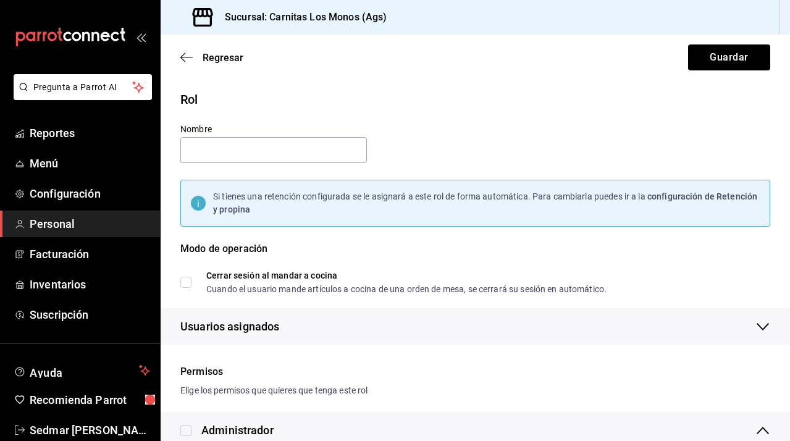
checkbox input "true"
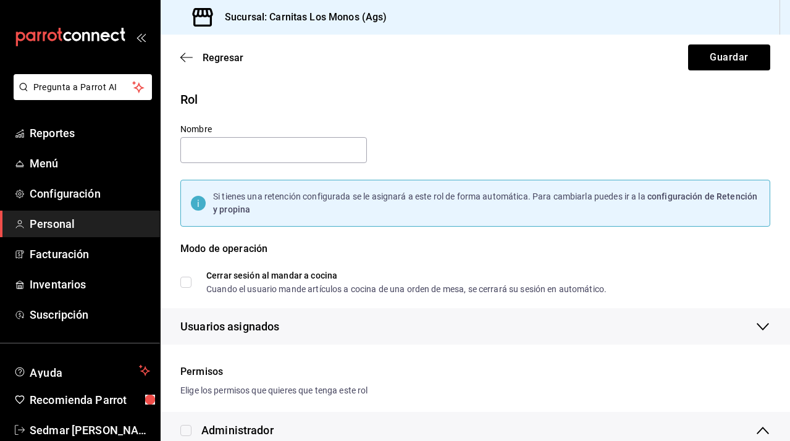
checkbox input "true"
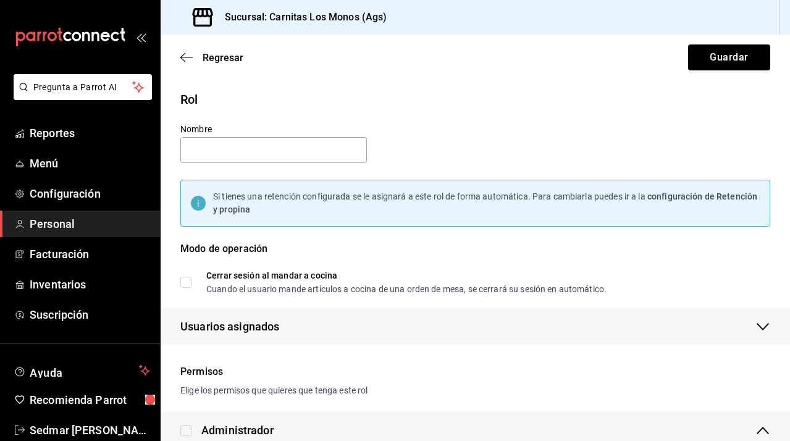
checkbox input "true"
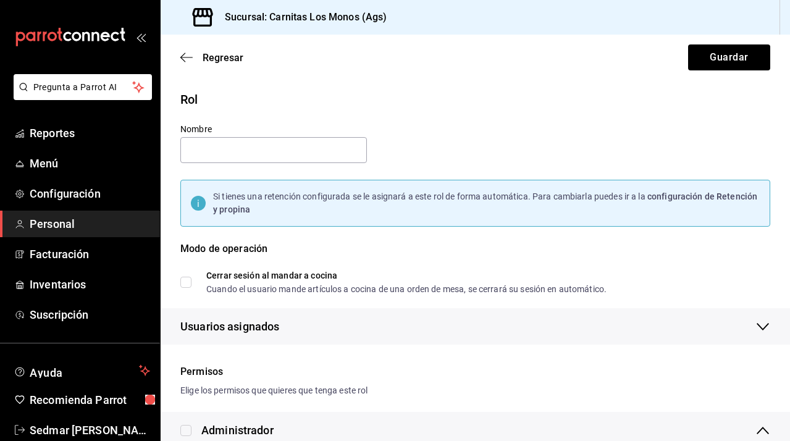
checkbox input "true"
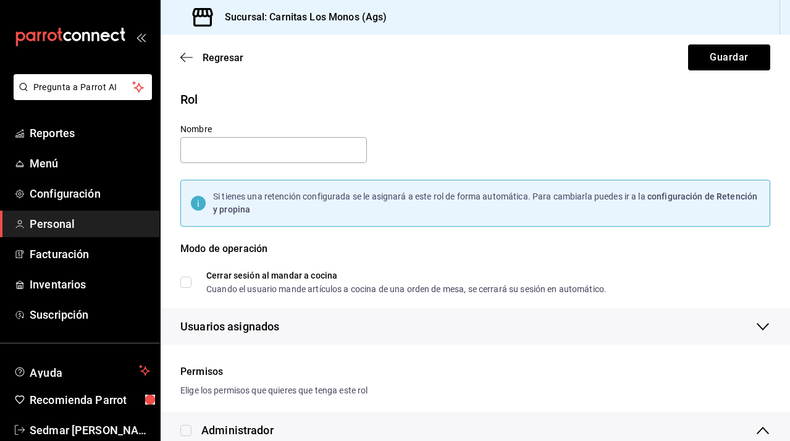
checkbox input "true"
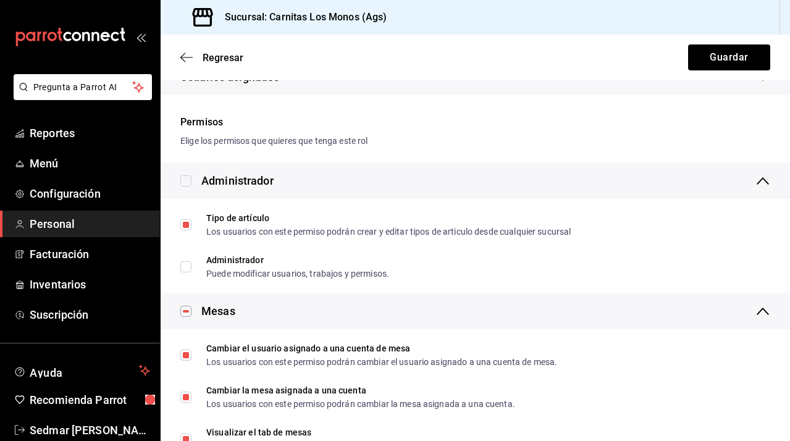
scroll to position [141, 0]
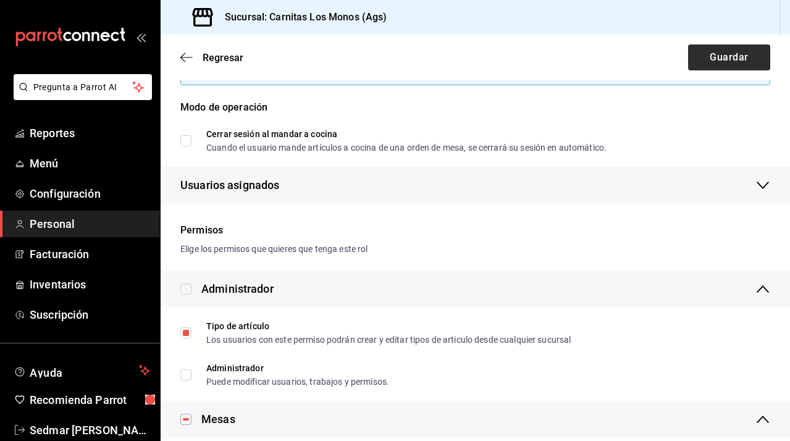
click at [734, 48] on button "Guardar" at bounding box center [729, 57] width 82 height 26
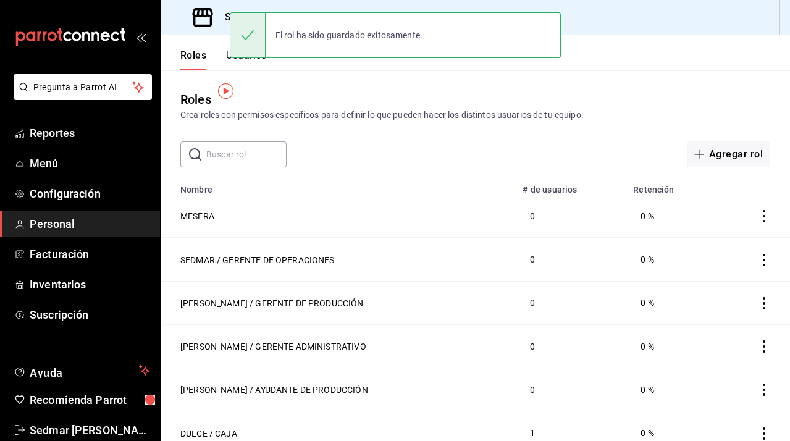
scroll to position [60, 0]
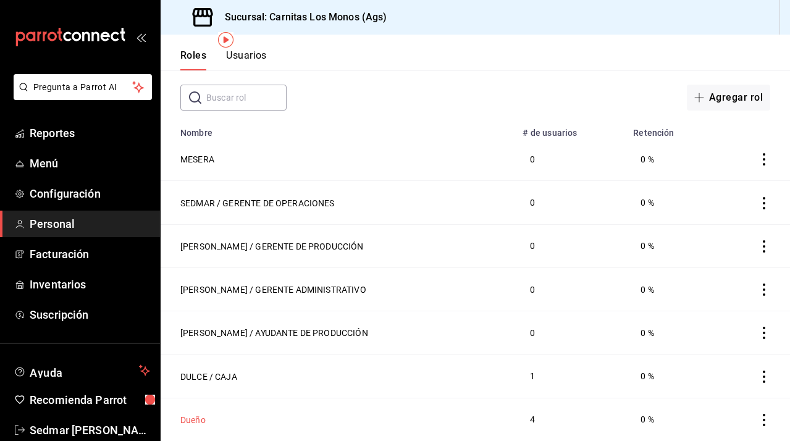
click at [199, 415] on button "Dueño" at bounding box center [192, 420] width 25 height 12
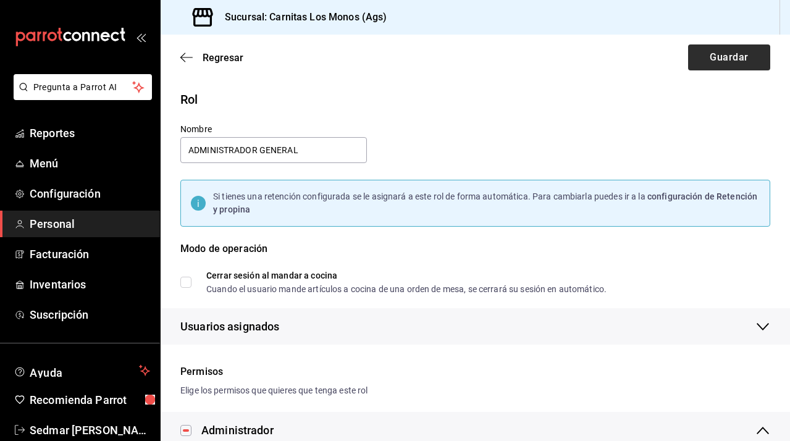
click at [720, 56] on button "Guardar" at bounding box center [729, 57] width 82 height 26
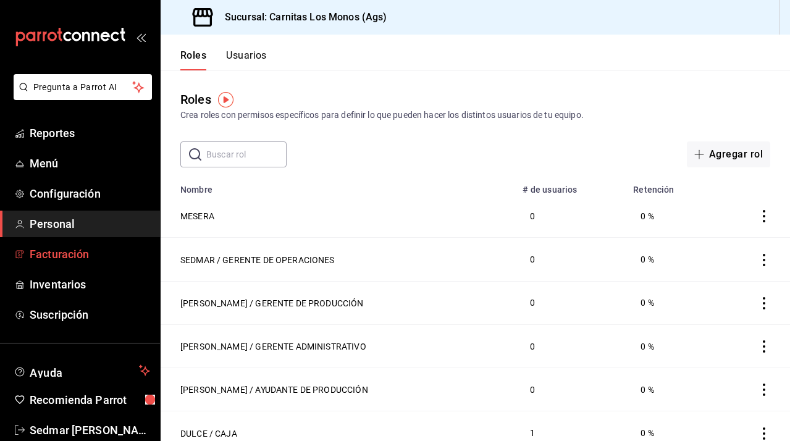
click at [62, 258] on span "Facturación" at bounding box center [90, 254] width 120 height 17
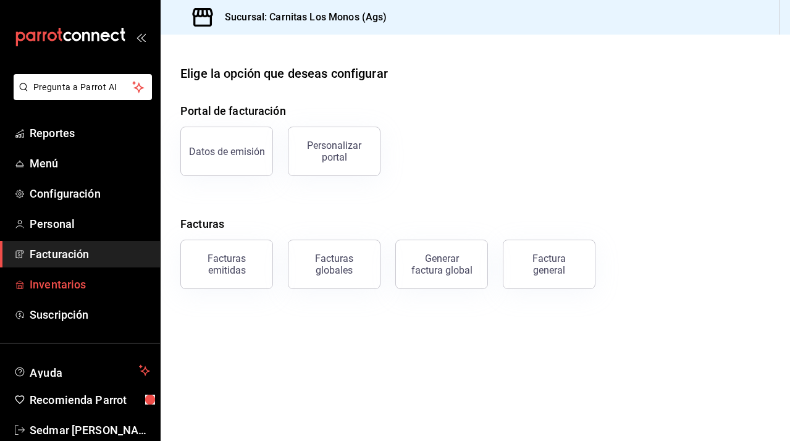
click at [66, 284] on span "Inventarios" at bounding box center [90, 284] width 120 height 17
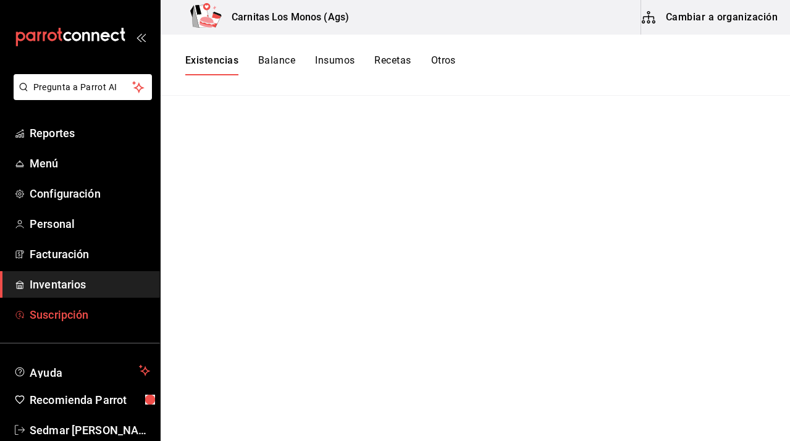
click at [65, 316] on span "Suscripción" at bounding box center [90, 314] width 120 height 17
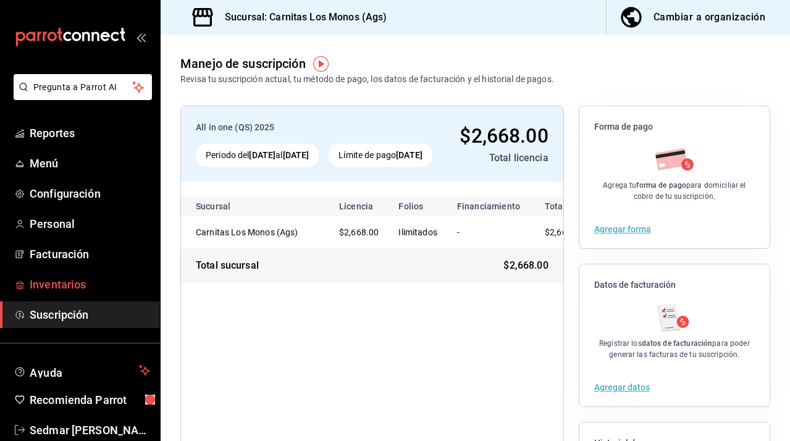
click at [65, 286] on span "Inventarios" at bounding box center [90, 284] width 120 height 17
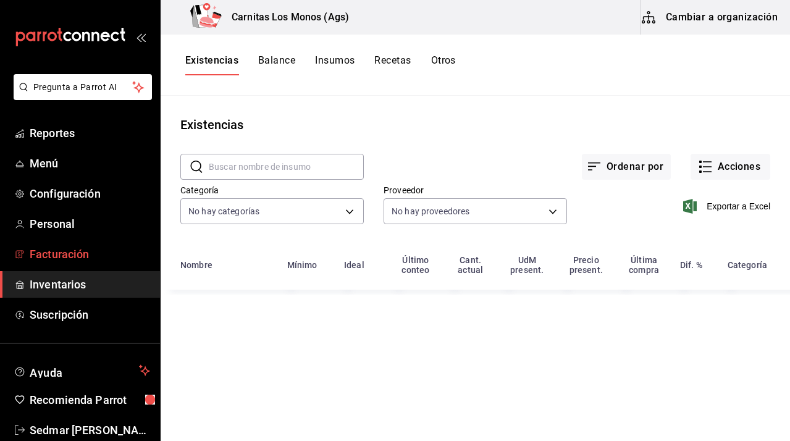
click at [64, 249] on span "Facturación" at bounding box center [90, 254] width 120 height 17
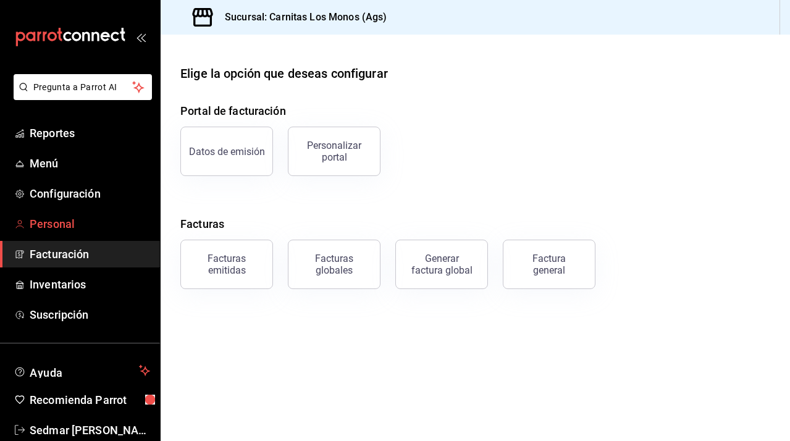
click at [64, 231] on span "Personal" at bounding box center [90, 223] width 120 height 17
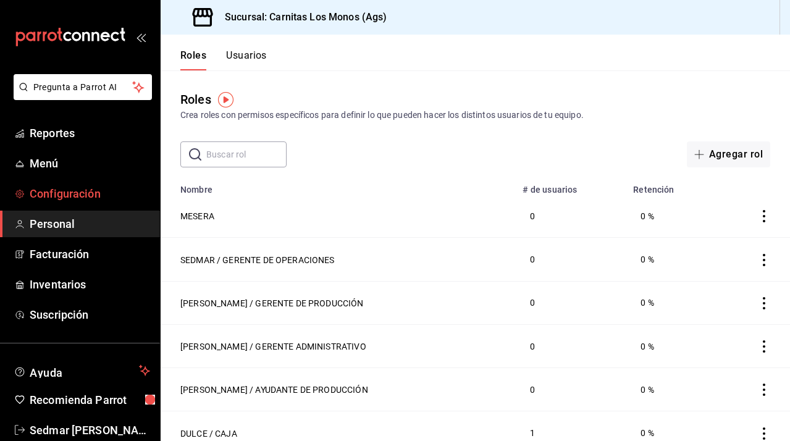
click at [64, 199] on span "Configuración" at bounding box center [90, 193] width 120 height 17
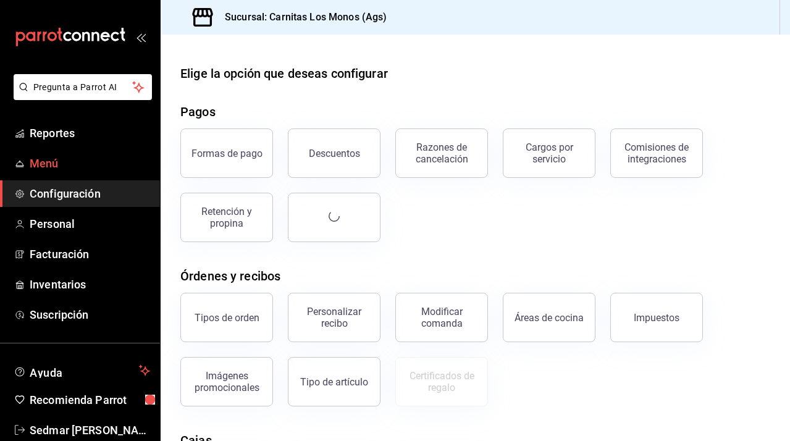
click at [47, 159] on span "Menú" at bounding box center [90, 163] width 120 height 17
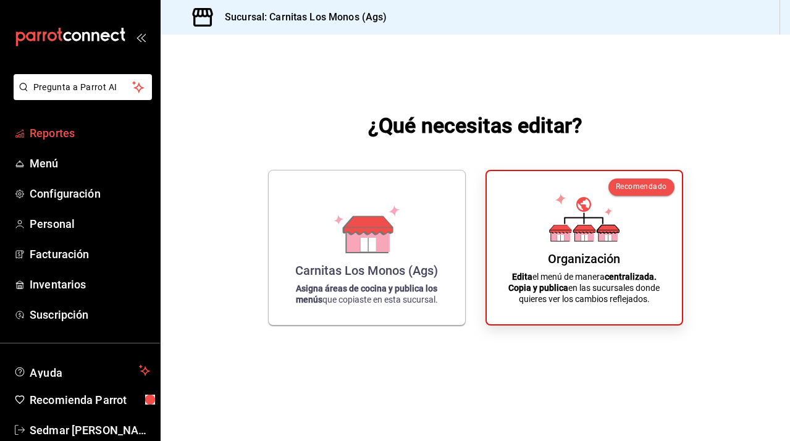
click at [66, 133] on span "Reportes" at bounding box center [90, 133] width 120 height 17
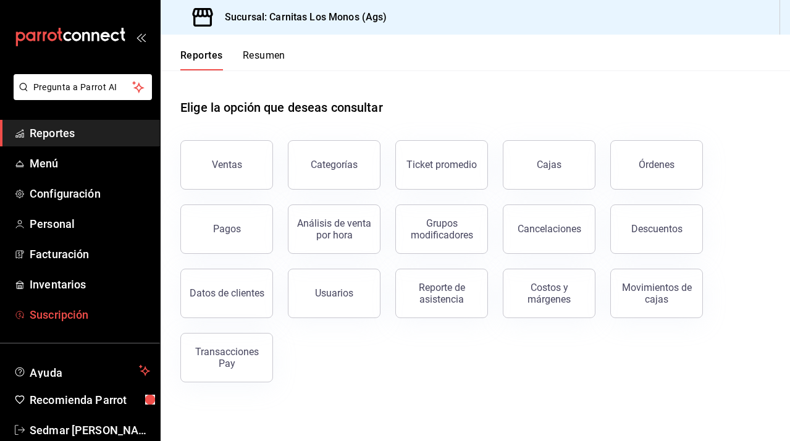
click at [64, 312] on span "Suscripción" at bounding box center [90, 314] width 120 height 17
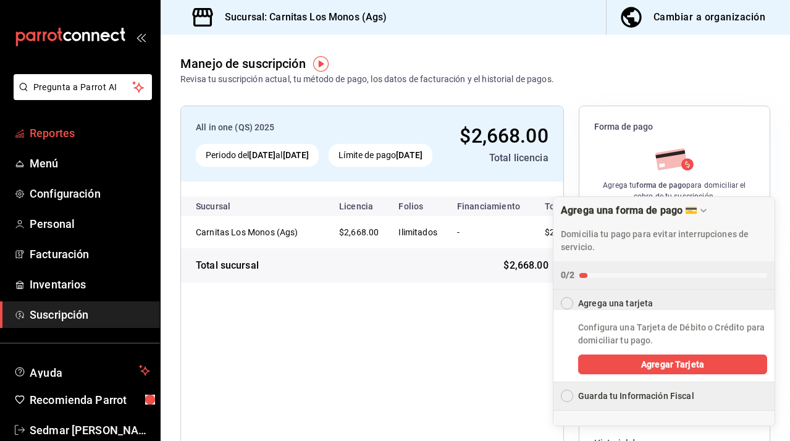
click at [48, 143] on link "Reportes" at bounding box center [80, 133] width 160 height 27
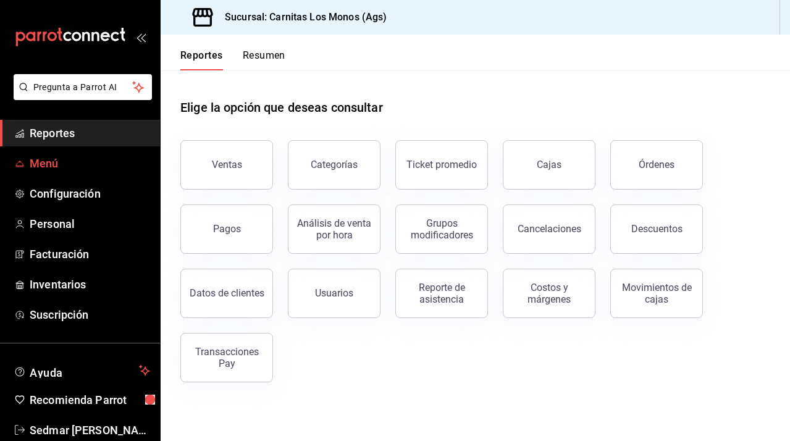
click at [51, 164] on span "Menú" at bounding box center [90, 163] width 120 height 17
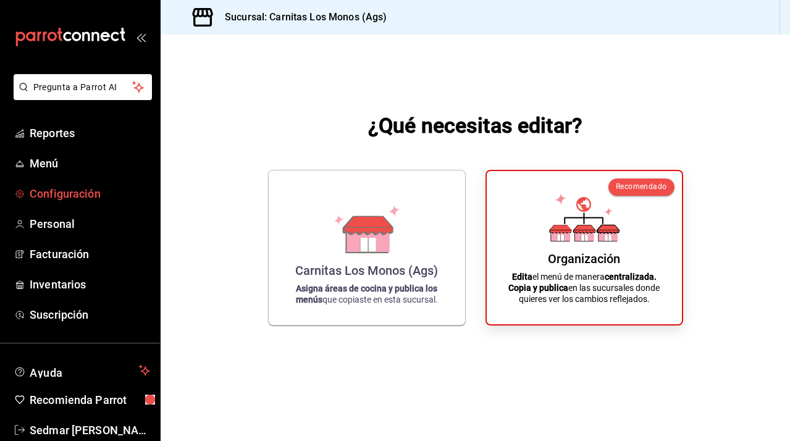
click at [64, 192] on span "Configuración" at bounding box center [90, 193] width 120 height 17
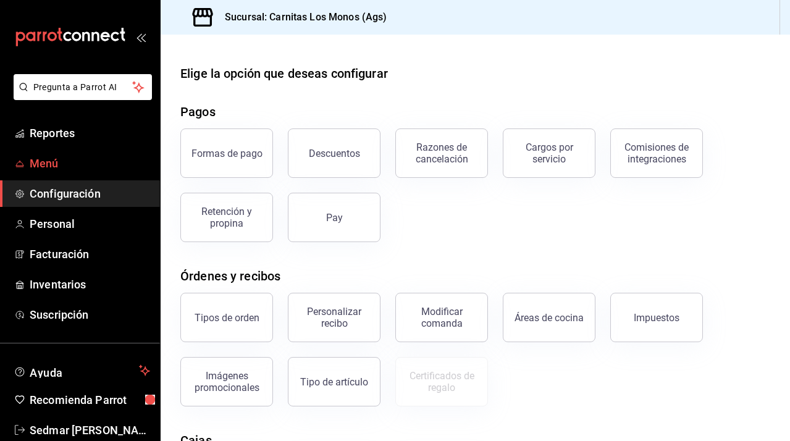
click at [50, 166] on span "Menú" at bounding box center [90, 163] width 120 height 17
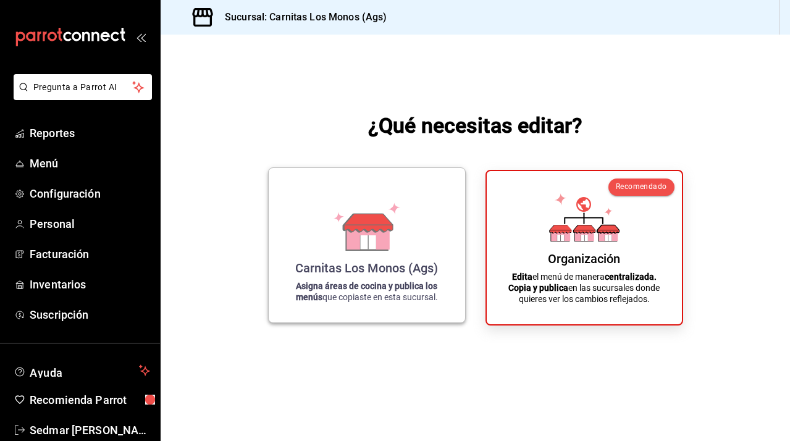
click at [357, 249] on icon at bounding box center [367, 236] width 43 height 27
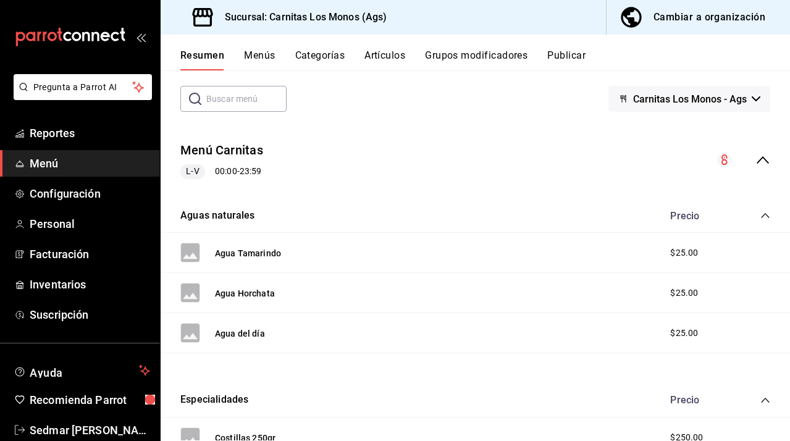
scroll to position [64, 0]
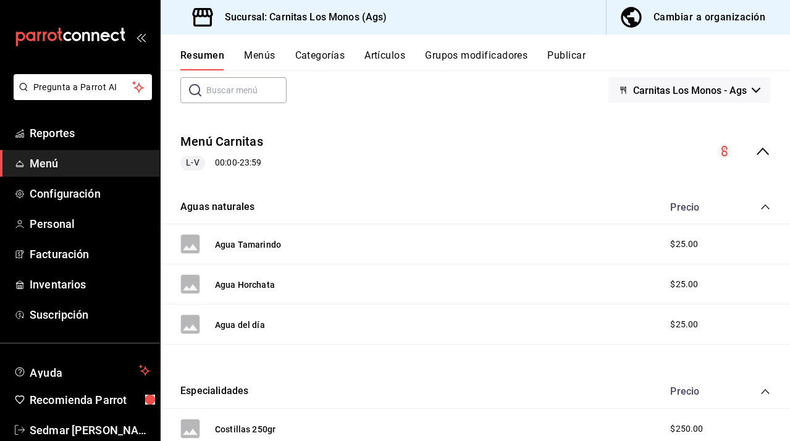
click at [764, 204] on icon "collapse-category-row" at bounding box center [765, 207] width 10 height 10
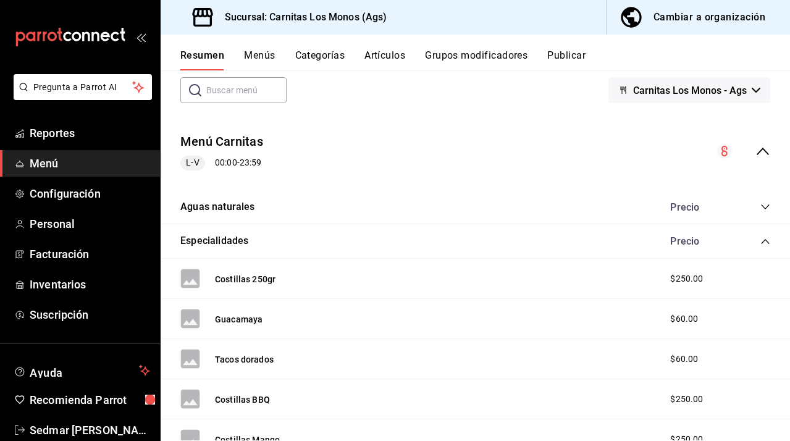
click at [764, 204] on icon "collapse-category-row" at bounding box center [765, 207] width 10 height 10
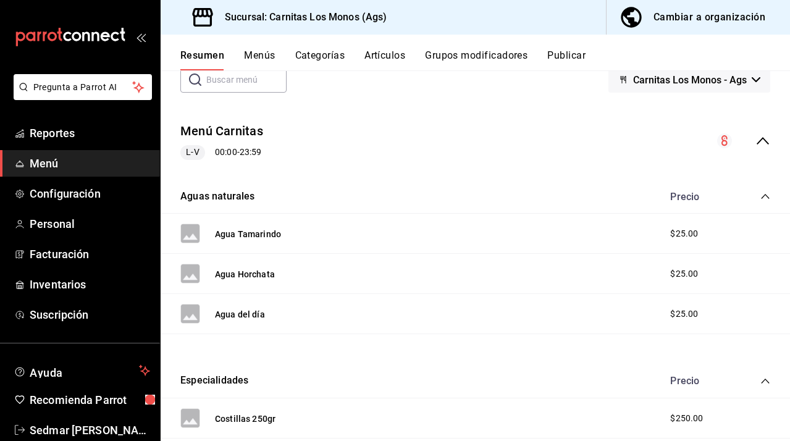
scroll to position [75, 0]
click at [246, 312] on button "Agua del día" at bounding box center [240, 314] width 50 height 12
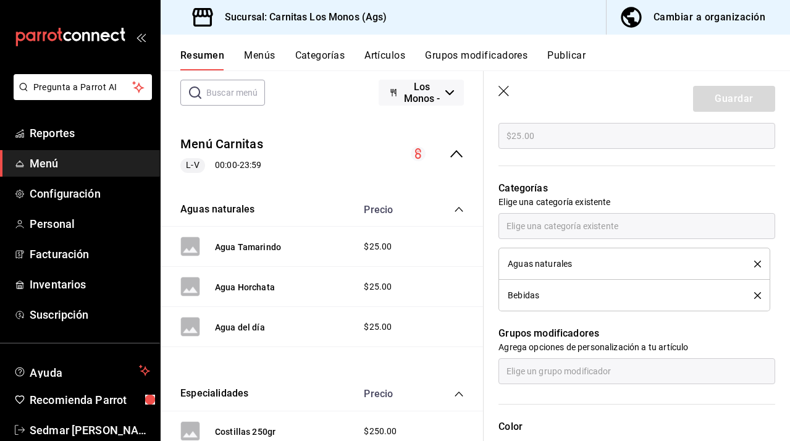
scroll to position [466, 0]
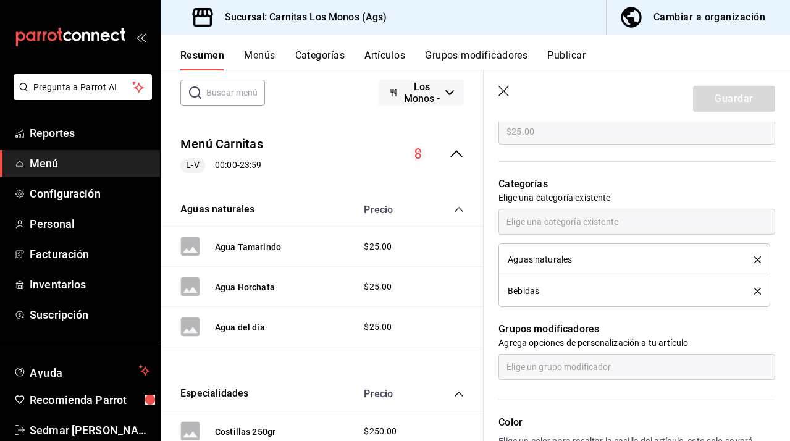
click at [548, 256] on span "Aguas naturales" at bounding box center [539, 259] width 64 height 9
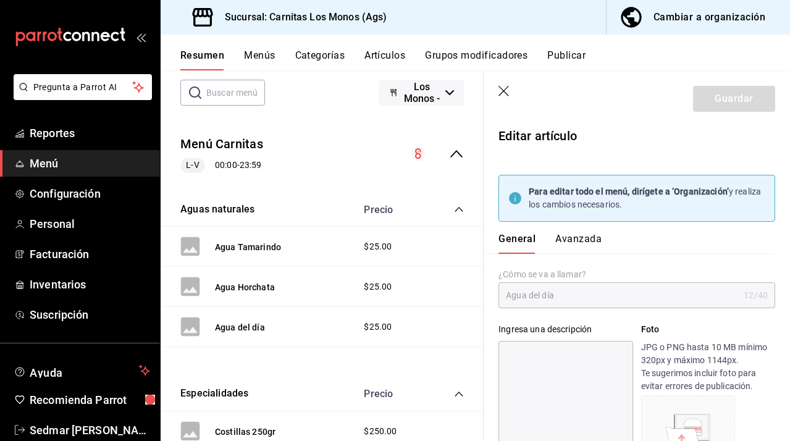
scroll to position [0, 0]
click at [579, 240] on button "Avanzada" at bounding box center [578, 243] width 46 height 21
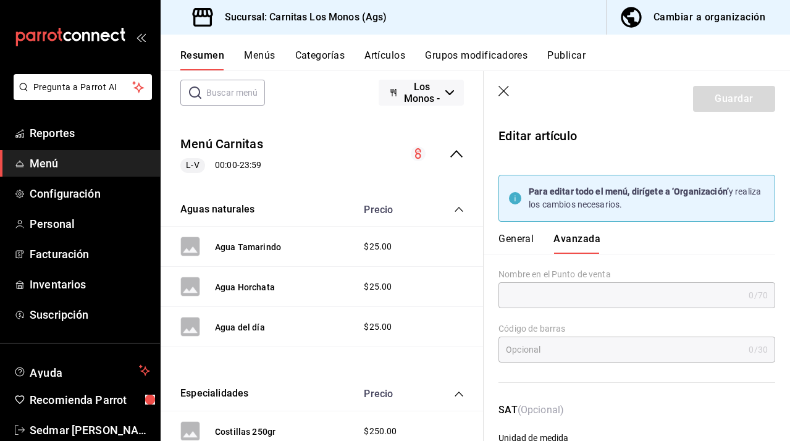
click at [507, 91] on icon "button" at bounding box center [504, 92] width 12 height 12
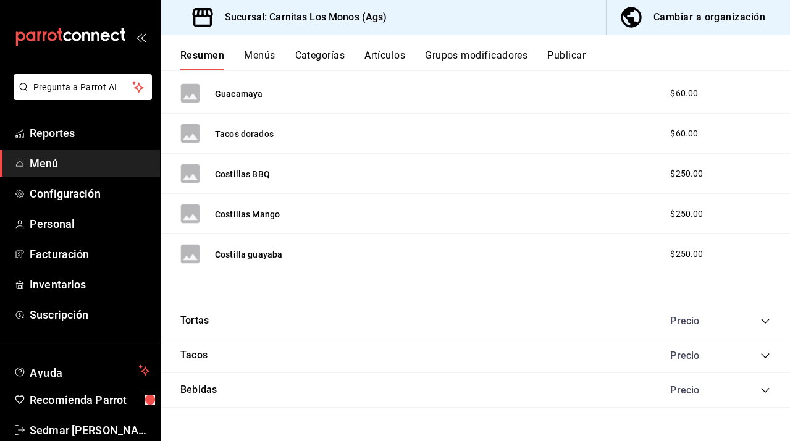
scroll to position [439, 0]
click at [764, 386] on icon "collapse-category-row" at bounding box center [765, 391] width 10 height 10
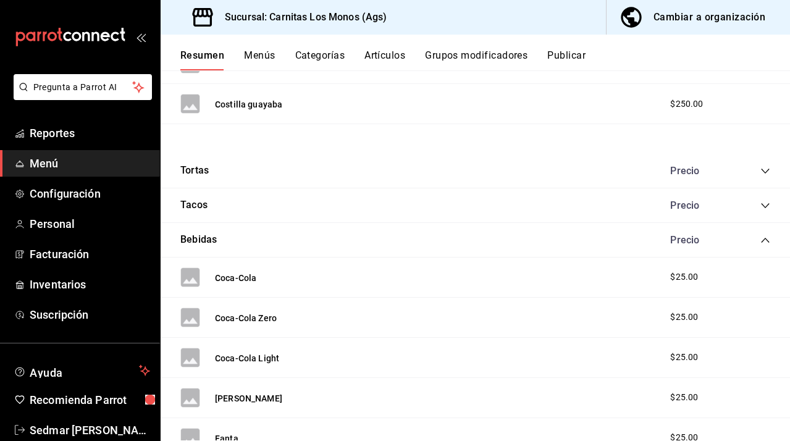
scroll to position [578, 0]
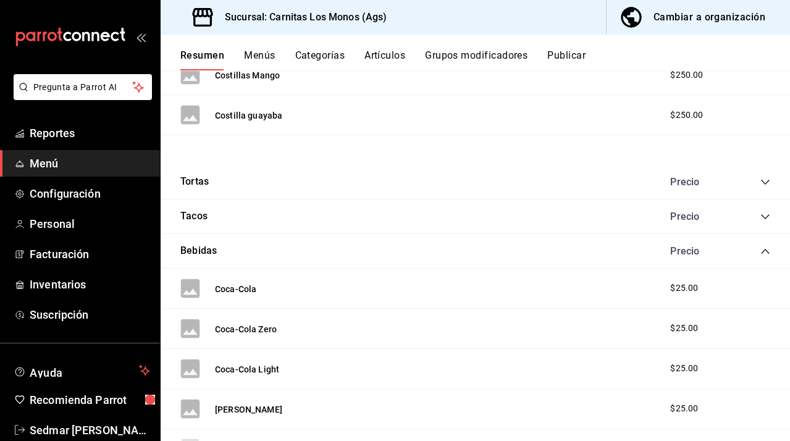
click at [765, 212] on icon "collapse-category-row" at bounding box center [765, 217] width 10 height 10
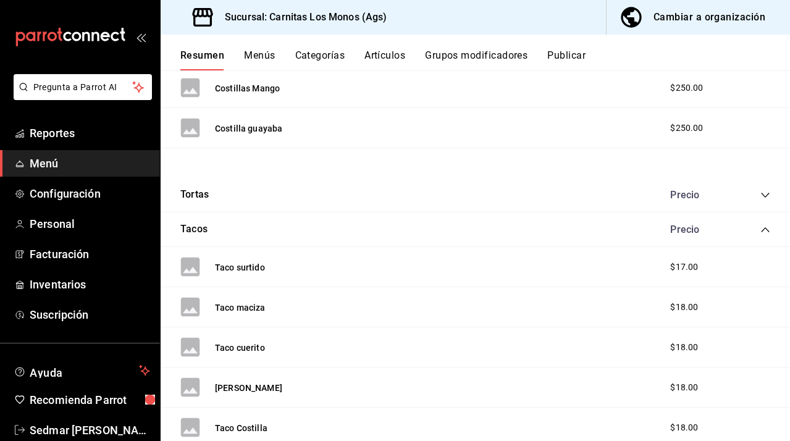
scroll to position [552, 0]
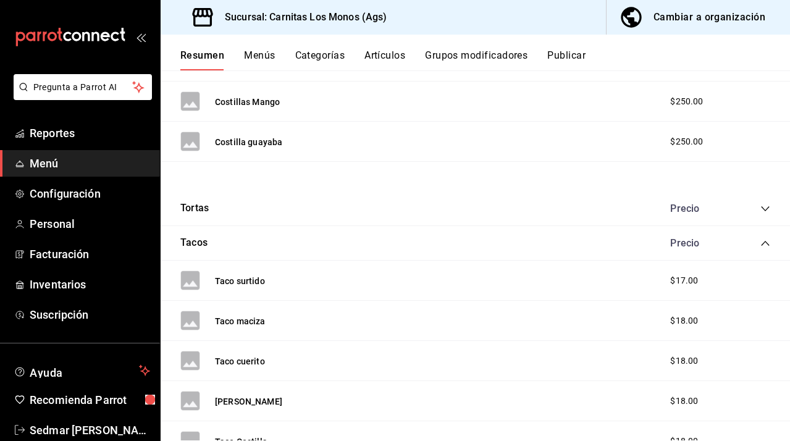
click at [767, 204] on icon "collapse-category-row" at bounding box center [765, 209] width 10 height 10
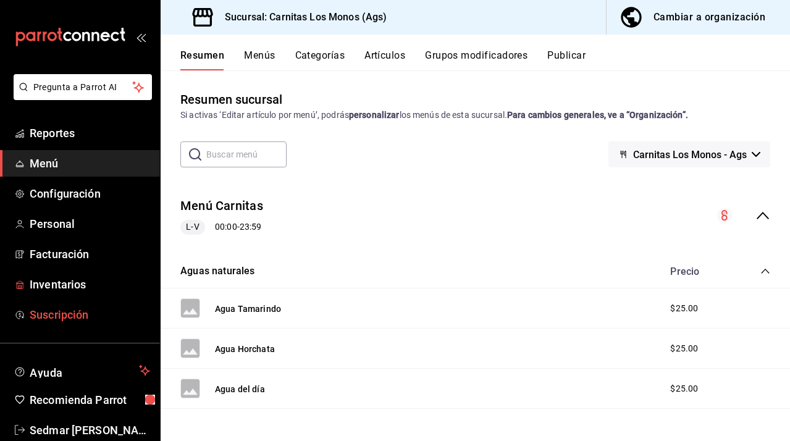
scroll to position [0, 0]
click at [63, 427] on span "Sedmar [PERSON_NAME]" at bounding box center [90, 430] width 120 height 17
